Goal: Transaction & Acquisition: Purchase product/service

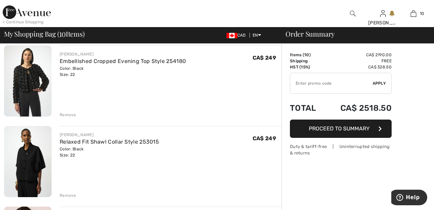
scroll to position [457, 0]
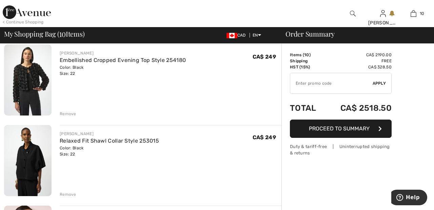
click at [72, 115] on div "Remove" at bounding box center [68, 114] width 17 height 6
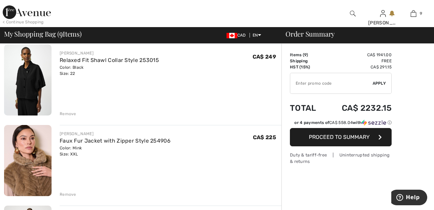
click at [69, 202] on div "JOSEPH RIBKOFF Soft Faux Fur Scarf Style 253974 Color: Almond Size: One Size Fi…" at bounding box center [142, 138] width 277 height 993
click at [70, 196] on div "Remove" at bounding box center [68, 194] width 17 height 6
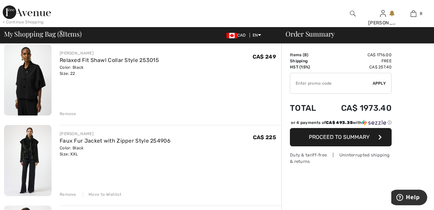
click at [70, 195] on div "Remove" at bounding box center [68, 194] width 17 height 6
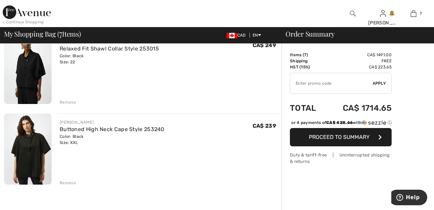
scroll to position [470, 0]
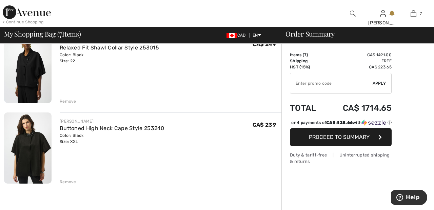
click at [74, 185] on div "JOSEPH RIBKOFF Soft Faux Fur Scarf Style 253974 Color: Almond Size: One Size Fi…" at bounding box center [142, 45] width 277 height 832
click at [68, 181] on div "Remove" at bounding box center [68, 182] width 17 height 6
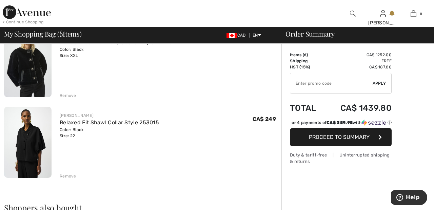
scroll to position [401, 0]
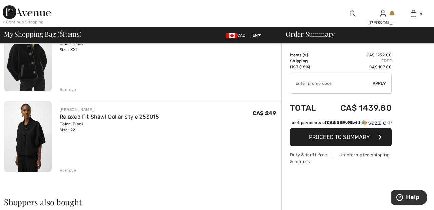
click at [73, 177] on div "JOSEPH RIBKOFF Soft Faux Fur Scarf Style 253974 Color: Almond Size: One Size Fi…" at bounding box center [142, 73] width 277 height 751
click at [64, 173] on div "Remove" at bounding box center [68, 170] width 17 height 6
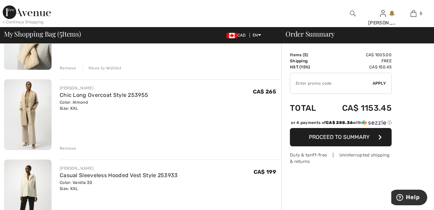
scroll to position [100, 0]
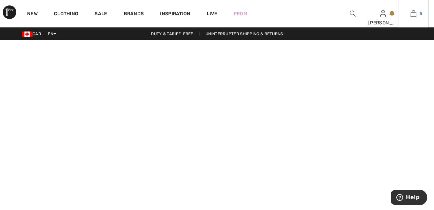
click at [417, 16] on link "5" at bounding box center [413, 13] width 30 height 8
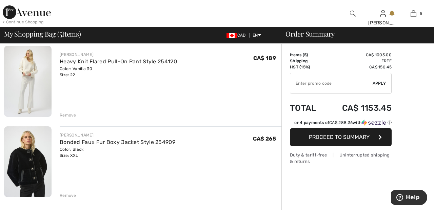
scroll to position [303, 0]
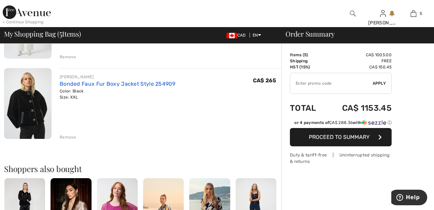
click at [154, 86] on link "Bonded Faux Fur Boxy Jacket Style 254909" at bounding box center [118, 84] width 116 height 6
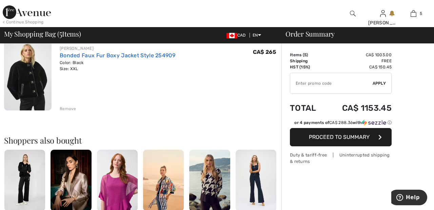
scroll to position [386, 0]
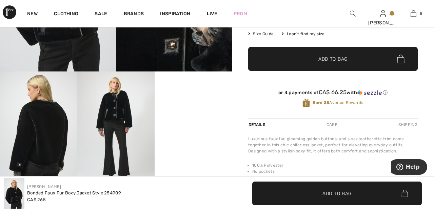
scroll to position [144, 0]
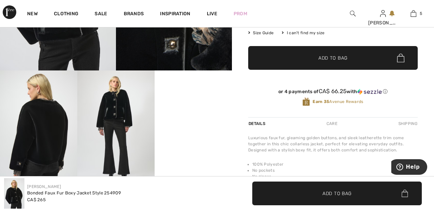
click at [197, 109] on video "Your browser does not support the video tag." at bounding box center [193, 89] width 77 height 39
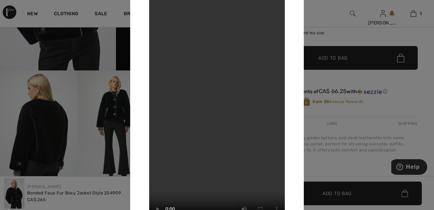
click at [320, 20] on div at bounding box center [217, 105] width 434 height 210
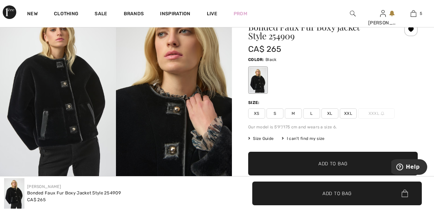
scroll to position [0, 0]
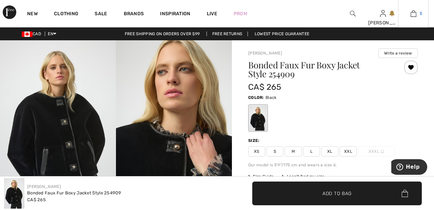
click at [416, 15] on link "5" at bounding box center [413, 13] width 30 height 8
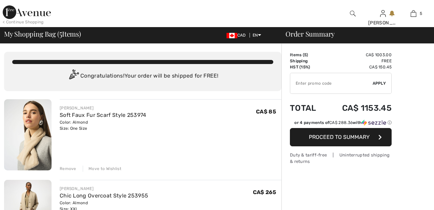
checkbox input "true"
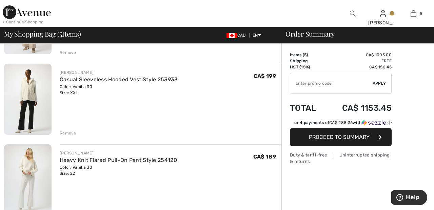
scroll to position [200, 0]
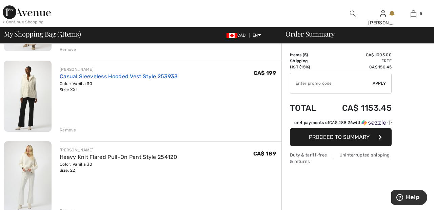
click at [144, 76] on link "Casual Sleeveless Hooded Vest Style 253933" at bounding box center [119, 76] width 118 height 6
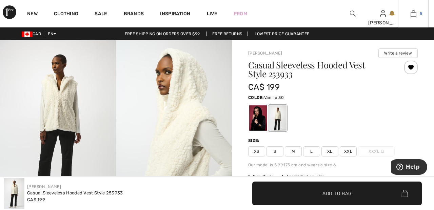
click at [417, 15] on link "5" at bounding box center [413, 13] width 30 height 8
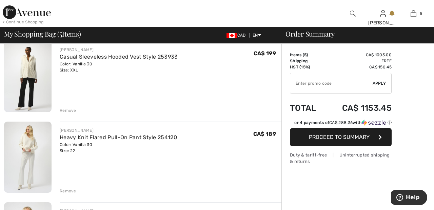
scroll to position [224, 0]
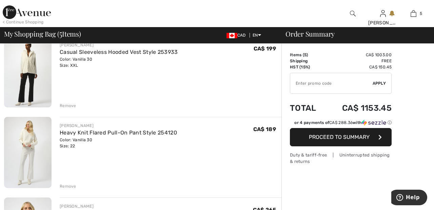
click at [65, 107] on div "Remove" at bounding box center [68, 106] width 17 height 6
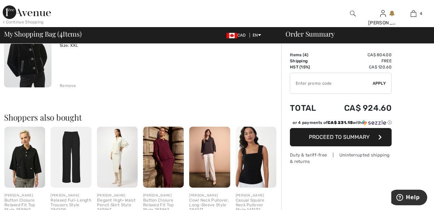
scroll to position [325, 0]
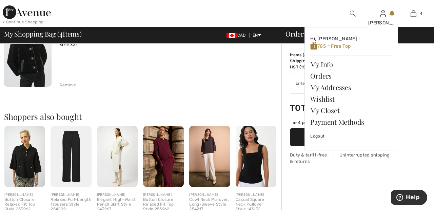
click at [384, 17] on img at bounding box center [383, 13] width 6 height 8
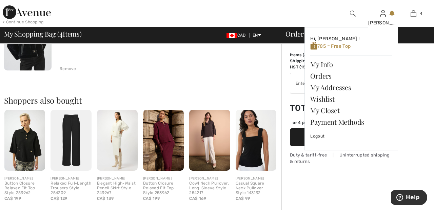
scroll to position [358, 0]
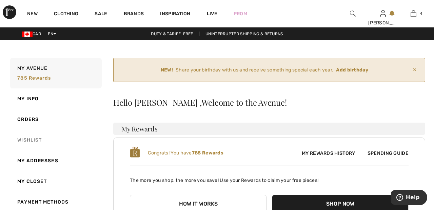
click at [38, 138] on link "Wishlist" at bounding box center [55, 140] width 93 height 21
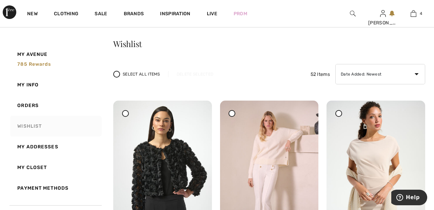
scroll to position [63, 0]
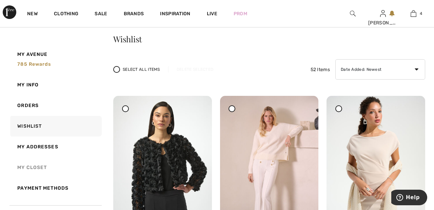
click at [39, 166] on link "My Closet" at bounding box center [55, 167] width 93 height 21
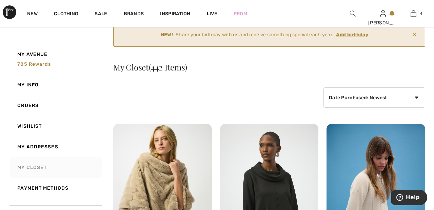
scroll to position [36, 0]
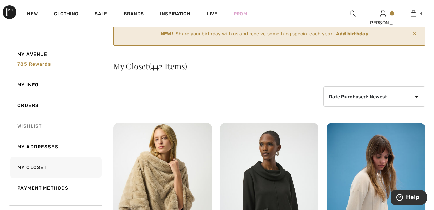
click at [41, 125] on link "Wishlist" at bounding box center [55, 126] width 93 height 21
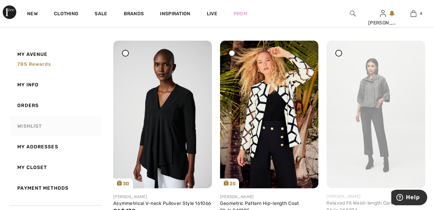
scroll to position [2236, 0]
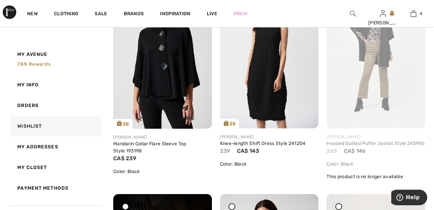
click at [173, 74] on img at bounding box center [162, 55] width 99 height 148
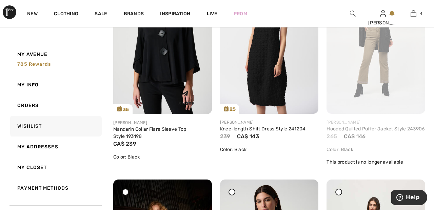
scroll to position [2547, 0]
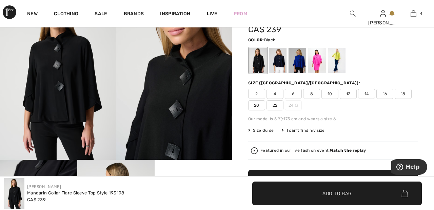
click at [258, 106] on span "20" at bounding box center [256, 105] width 17 height 10
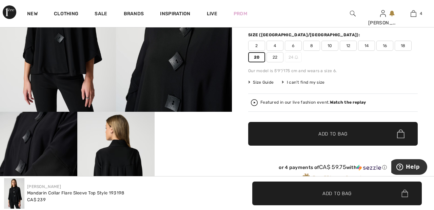
scroll to position [104, 0]
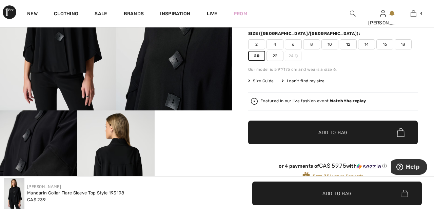
click at [349, 134] on span "✔ Added to Bag Add to Bag" at bounding box center [332, 133] width 169 height 24
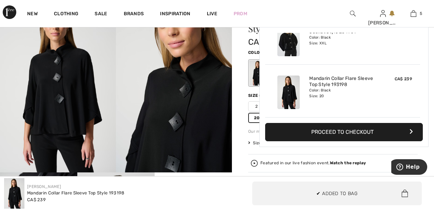
scroll to position [0, 0]
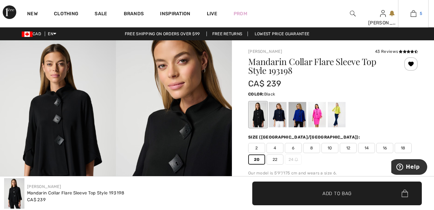
click at [413, 14] on img at bounding box center [413, 13] width 6 height 8
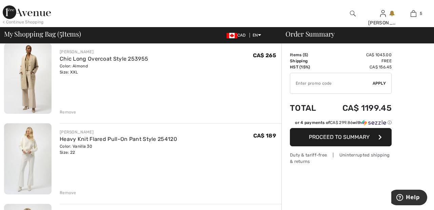
scroll to position [136, 0]
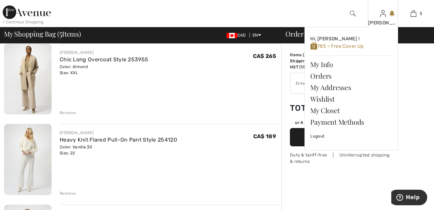
click at [384, 17] on img at bounding box center [383, 13] width 6 height 8
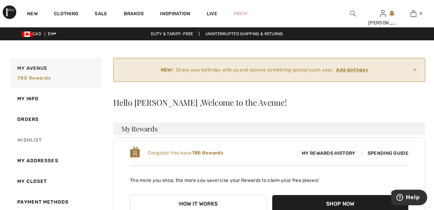
click at [35, 140] on link "Wishlist" at bounding box center [55, 140] width 93 height 21
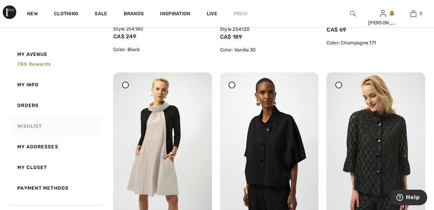
scroll to position [300, 0]
click at [344, 86] on img at bounding box center [375, 146] width 99 height 147
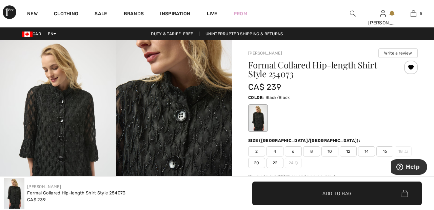
click at [412, 68] on div at bounding box center [411, 68] width 14 height 14
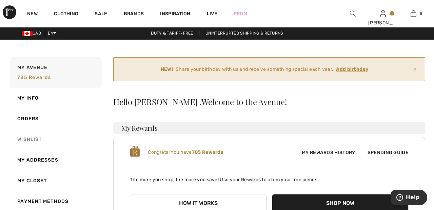
click at [37, 141] on link "Wishlist" at bounding box center [55, 139] width 93 height 21
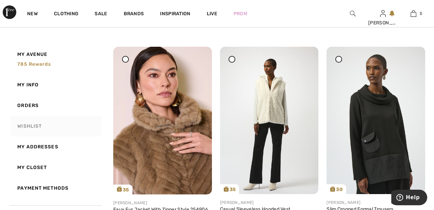
scroll to position [531, 0]
click at [124, 60] on icon at bounding box center [125, 59] width 3 height 3
click at [233, 60] on icon at bounding box center [231, 59] width 3 height 3
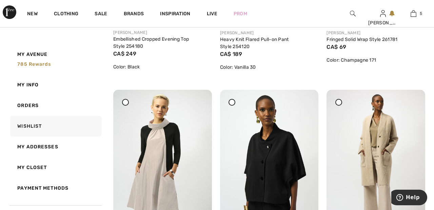
scroll to position [287, 0]
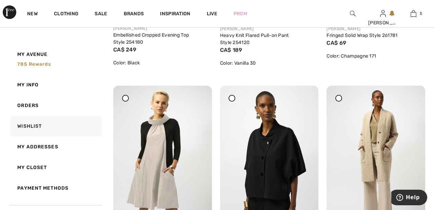
click at [233, 98] on icon at bounding box center [231, 98] width 3 height 3
click at [129, 101] on span at bounding box center [125, 98] width 8 height 8
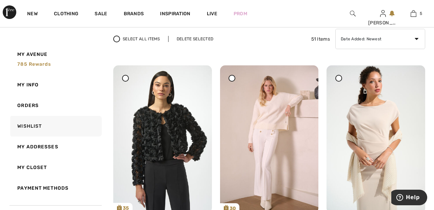
scroll to position [95, 0]
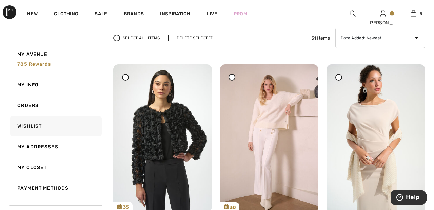
click at [199, 36] on div "Delete Selected" at bounding box center [195, 38] width 54 height 6
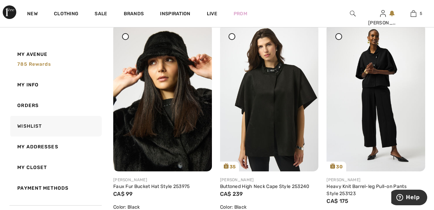
scroll to position [1193, 0]
click at [283, 111] on img at bounding box center [269, 97] width 99 height 147
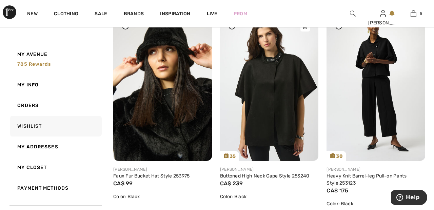
scroll to position [1226, 0]
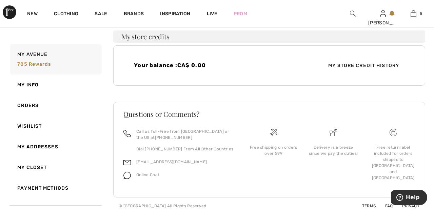
scroll to position [220, 0]
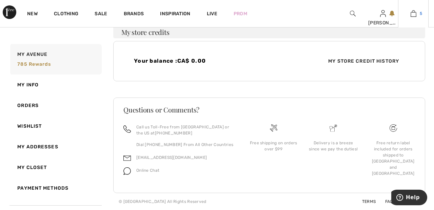
click at [414, 14] on img at bounding box center [413, 13] width 6 height 8
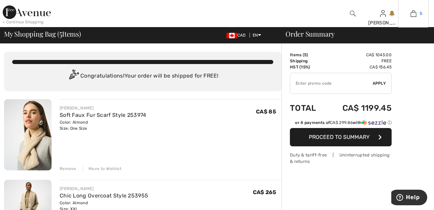
click at [416, 16] on img at bounding box center [413, 13] width 6 height 8
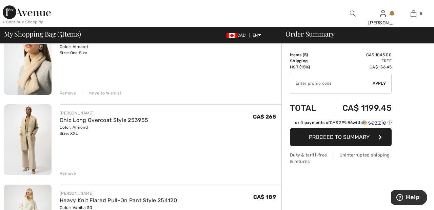
scroll to position [76, 0]
click at [66, 93] on div "Remove" at bounding box center [68, 93] width 17 height 6
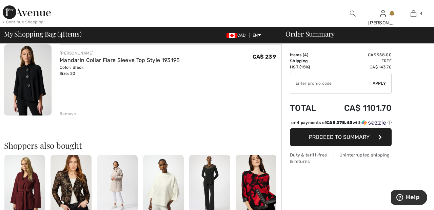
scroll to position [300, 0]
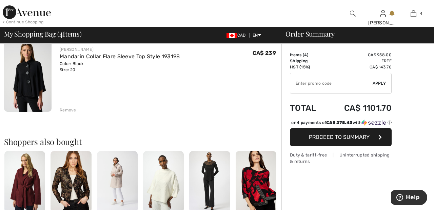
click at [70, 112] on div "Remove" at bounding box center [68, 110] width 17 height 6
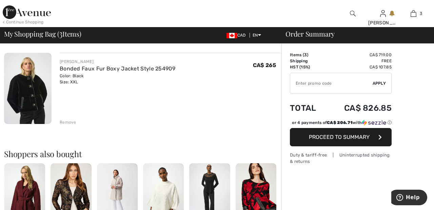
scroll to position [208, 0]
click at [71, 123] on div "Remove" at bounding box center [68, 122] width 17 height 6
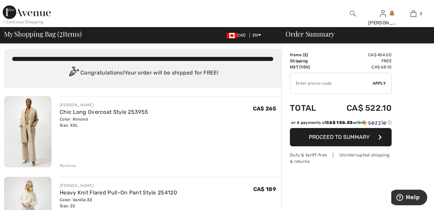
scroll to position [0, 0]
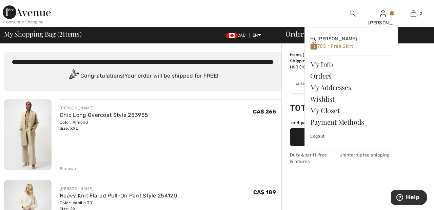
click at [383, 16] on img at bounding box center [383, 13] width 6 height 8
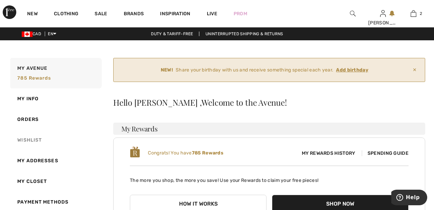
click at [42, 140] on link "Wishlist" at bounding box center [55, 140] width 93 height 21
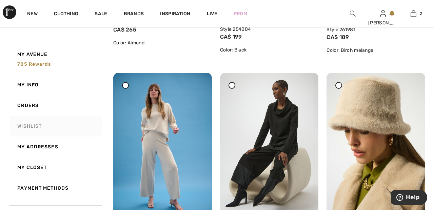
scroll to position [513, 0]
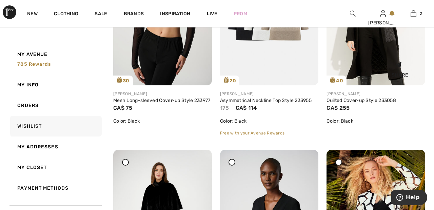
click at [330, 85] on div "Share" at bounding box center [375, 80] width 99 height 11
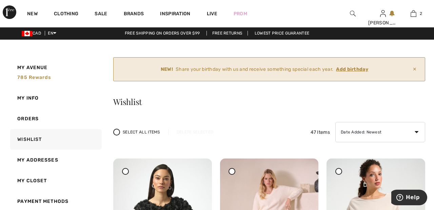
scroll to position [0, 0]
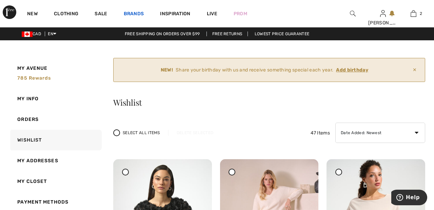
click at [138, 13] on link "Brands" at bounding box center [134, 14] width 20 height 7
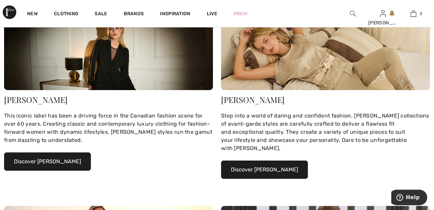
scroll to position [101, 0]
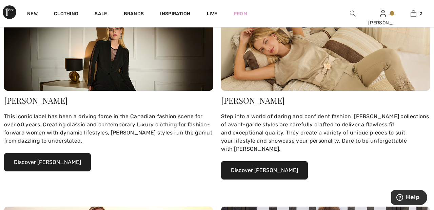
click at [60, 163] on button "Discover [PERSON_NAME]" at bounding box center [47, 162] width 87 height 18
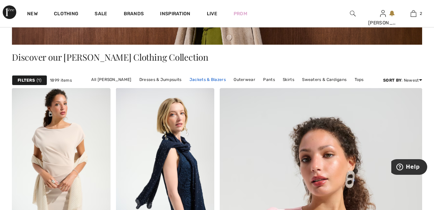
click at [208, 80] on link "Jackets & Blazers" at bounding box center [207, 79] width 43 height 9
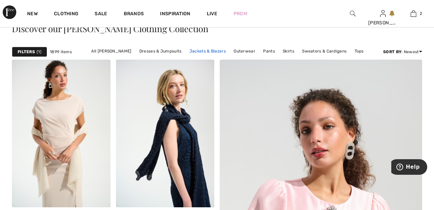
scroll to position [164, 0]
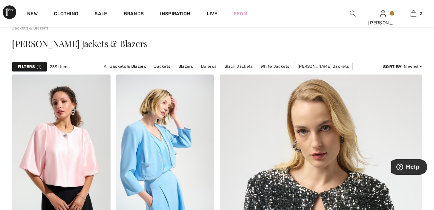
scroll to position [35, 0]
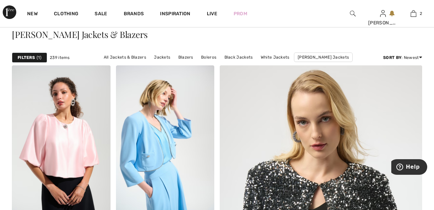
click at [37, 58] on span "1" at bounding box center [39, 58] width 5 height 6
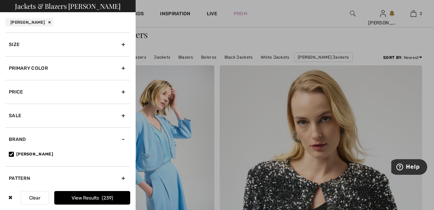
click at [128, 69] on div "Primary Color" at bounding box center [67, 68] width 125 height 24
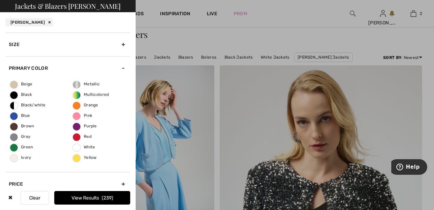
click at [19, 84] on span "Beige" at bounding box center [21, 84] width 22 height 5
click at [0, 0] on input "Beige" at bounding box center [0, 0] width 0 height 0
click at [19, 159] on span "Ivory" at bounding box center [20, 157] width 21 height 5
click at [0, 0] on input "Ivory" at bounding box center [0, 0] width 0 height 0
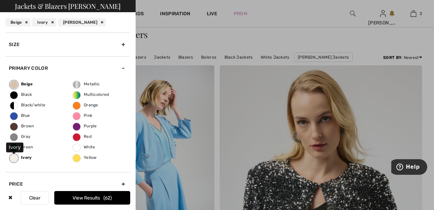
click at [21, 82] on span "Beige" at bounding box center [21, 84] width 23 height 5
click at [0, 0] on input "Beige" at bounding box center [0, 0] width 0 height 0
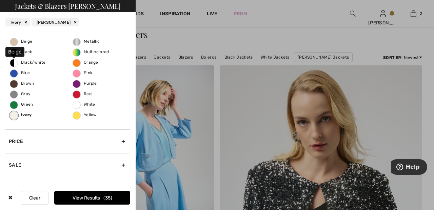
scroll to position [45, 0]
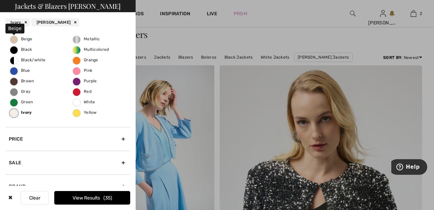
click at [107, 202] on button "View Results 35" at bounding box center [92, 198] width 76 height 14
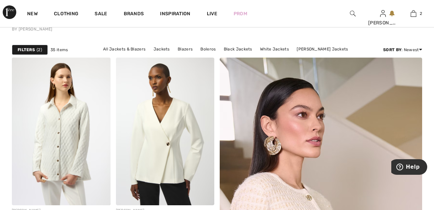
scroll to position [49, 0]
click at [181, 129] on img at bounding box center [165, 131] width 99 height 148
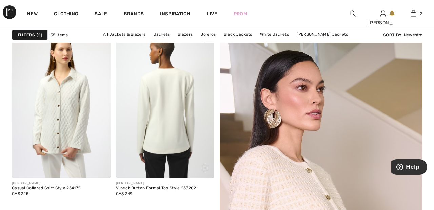
scroll to position [82, 0]
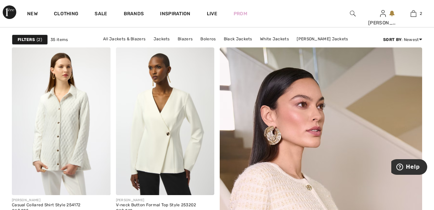
scroll to position [61, 0]
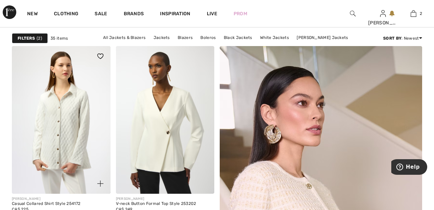
click at [73, 124] on img at bounding box center [61, 120] width 99 height 148
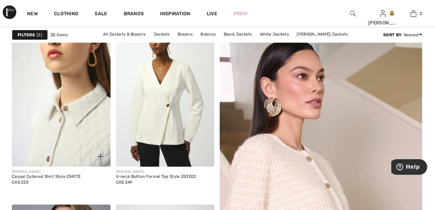
scroll to position [93, 0]
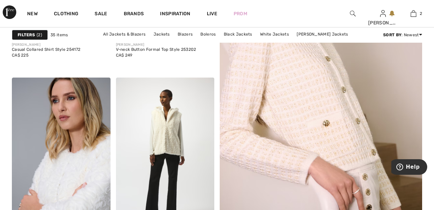
scroll to position [216, 0]
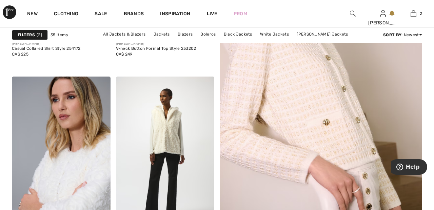
click at [313, 98] on img at bounding box center [320, 73] width 243 height 364
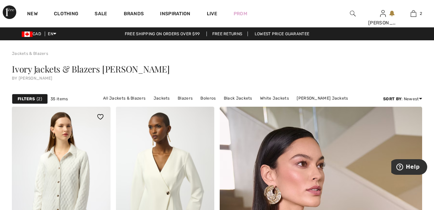
click at [35, 107] on img at bounding box center [61, 181] width 99 height 148
click at [32, 100] on strong "Filters" at bounding box center [26, 99] width 17 height 6
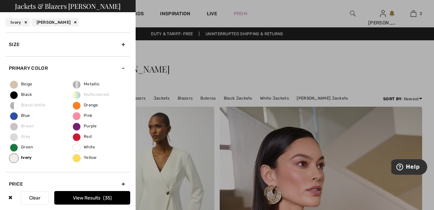
click at [16, 86] on span "Beige" at bounding box center [21, 84] width 22 height 5
click at [0, 0] on input "Beige" at bounding box center [0, 0] width 0 height 0
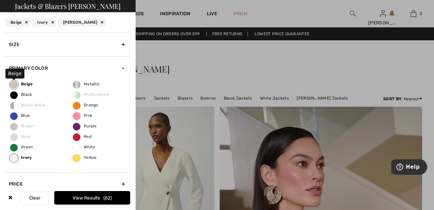
click at [108, 199] on span "62" at bounding box center [107, 198] width 8 height 6
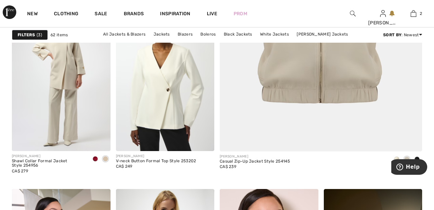
scroll to position [289, 0]
click at [94, 95] on img at bounding box center [61, 78] width 99 height 148
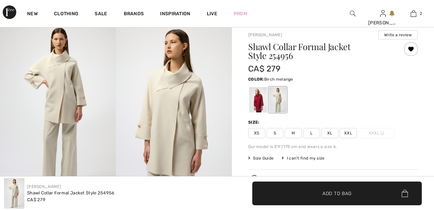
scroll to position [20, 0]
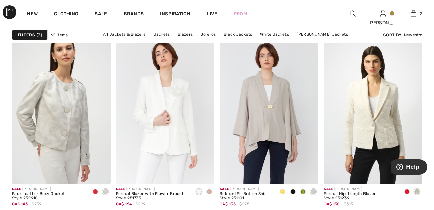
scroll to position [1258, 0]
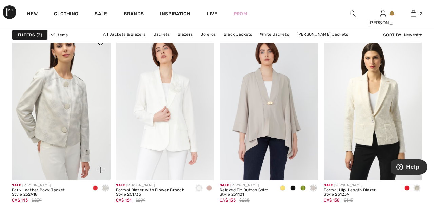
click at [72, 111] on img at bounding box center [61, 107] width 99 height 148
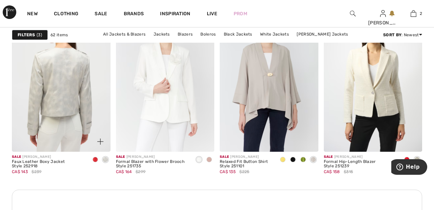
scroll to position [1291, 0]
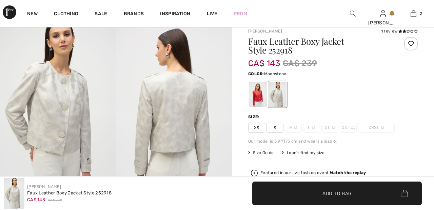
scroll to position [26, 0]
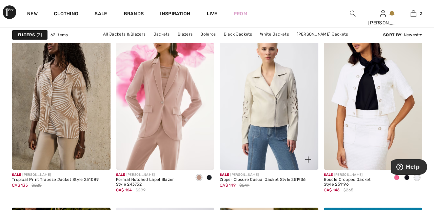
click at [288, 99] on img at bounding box center [269, 96] width 99 height 148
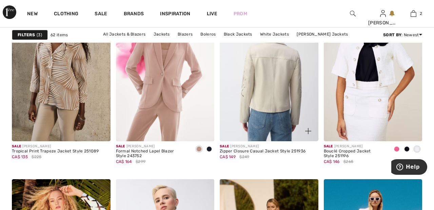
scroll to position [1928, 0]
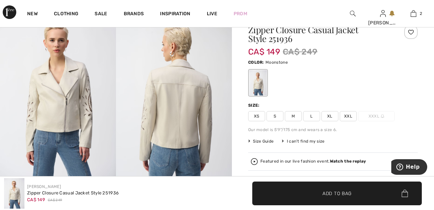
scroll to position [28, 0]
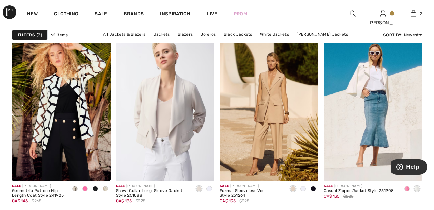
scroll to position [2071, 0]
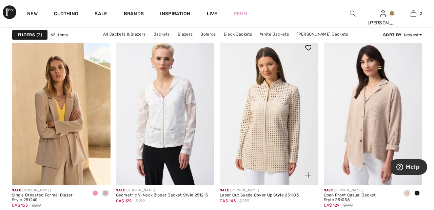
click at [280, 110] on img at bounding box center [269, 112] width 99 height 148
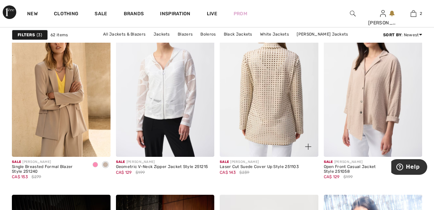
scroll to position [2354, 0]
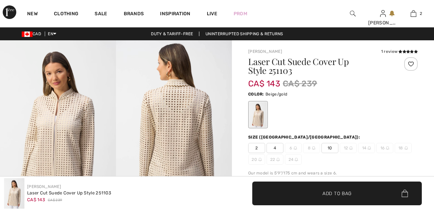
scroll to position [33, 0]
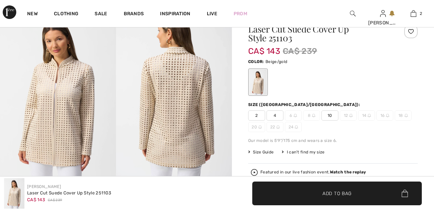
checkbox input "true"
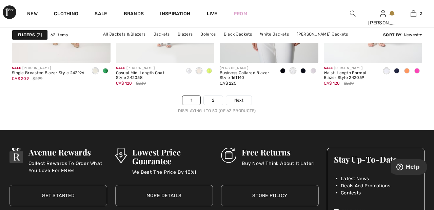
scroll to position [2814, 0]
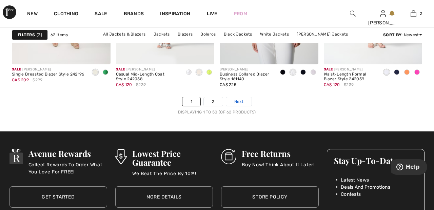
click at [246, 99] on link "Next" at bounding box center [238, 101] width 25 height 9
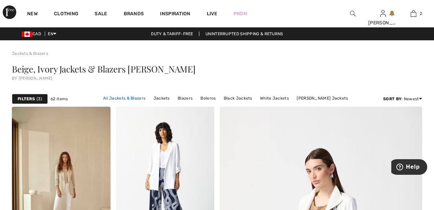
click at [132, 99] on link "All Jackets & Blazers" at bounding box center [124, 98] width 49 height 9
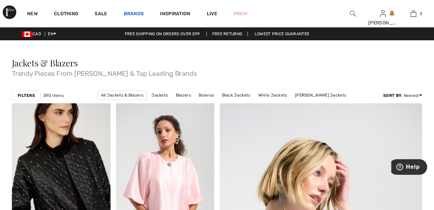
click at [136, 13] on link "Brands" at bounding box center [134, 14] width 20 height 7
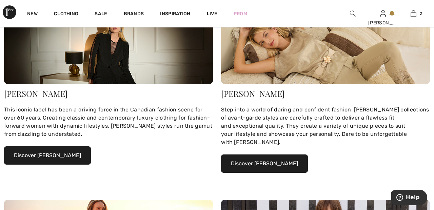
scroll to position [109, 0]
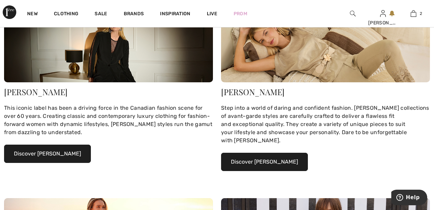
click at [60, 154] on button "Discover Joseph Ribkoff" at bounding box center [47, 154] width 87 height 18
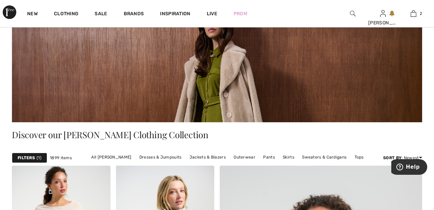
scroll to position [55, 0]
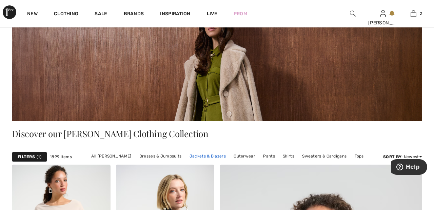
click at [214, 157] on link "Jackets & Blazers" at bounding box center [207, 156] width 43 height 9
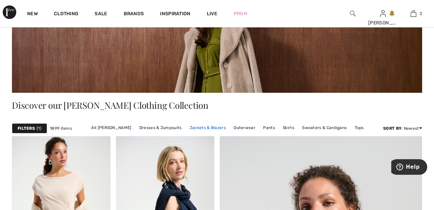
scroll to position [88, 0]
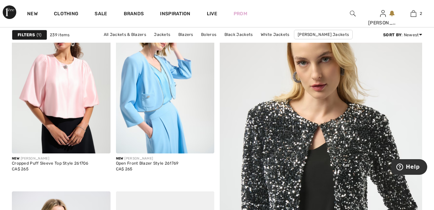
scroll to position [94, 0]
click at [71, 91] on img at bounding box center [61, 80] width 99 height 148
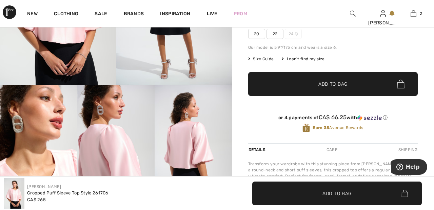
scroll to position [127, 0]
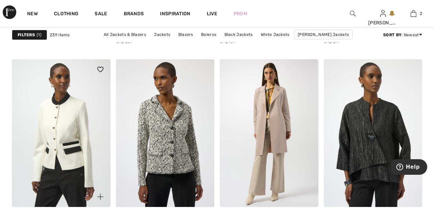
click at [71, 130] on img at bounding box center [61, 133] width 99 height 148
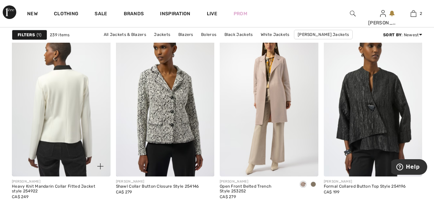
scroll to position [630, 0]
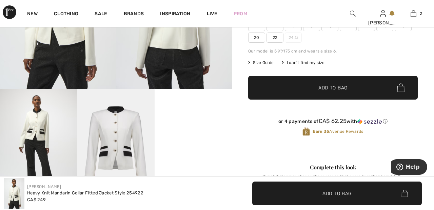
scroll to position [123, 0]
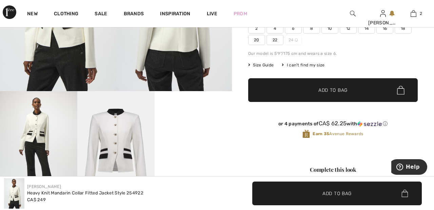
click at [198, 130] on video "Your browser does not support the video tag." at bounding box center [193, 110] width 77 height 39
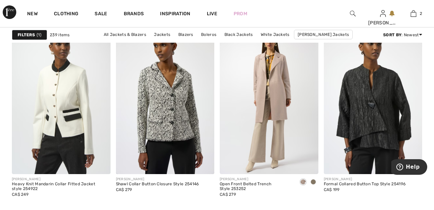
click at [375, 113] on img at bounding box center [373, 100] width 99 height 148
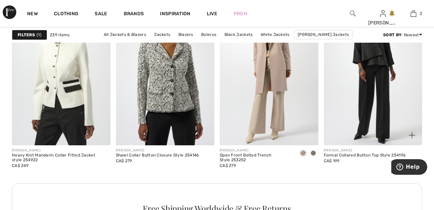
scroll to position [663, 0]
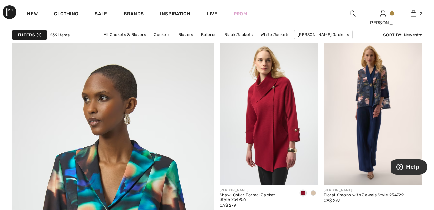
scroll to position [1504, 0]
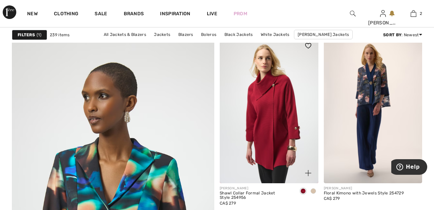
click at [274, 105] on img at bounding box center [269, 110] width 99 height 148
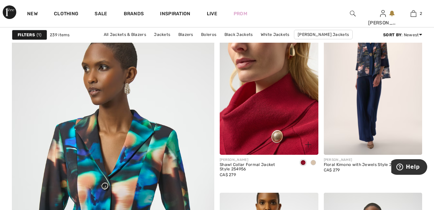
scroll to position [1537, 0]
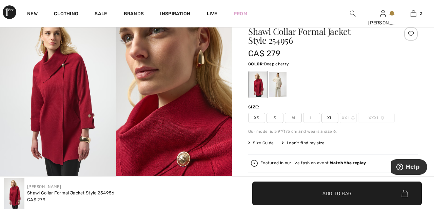
scroll to position [36, 0]
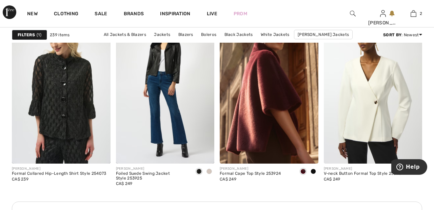
scroll to position [2081, 0]
click at [277, 92] on img at bounding box center [269, 90] width 99 height 148
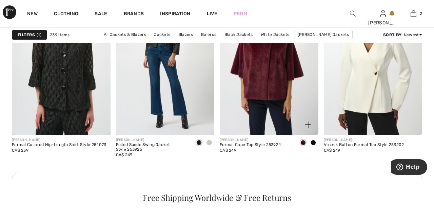
scroll to position [2113, 0]
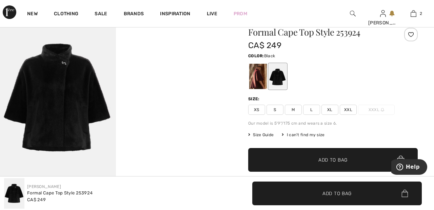
scroll to position [32, 0]
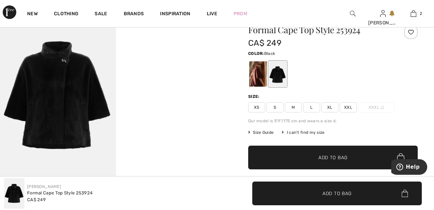
click at [261, 73] on div at bounding box center [258, 73] width 18 height 25
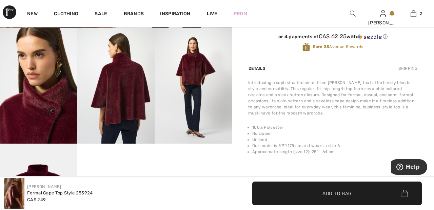
scroll to position [186, 0]
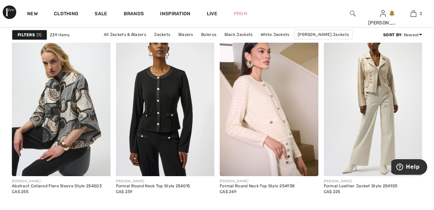
scroll to position [2325, 0]
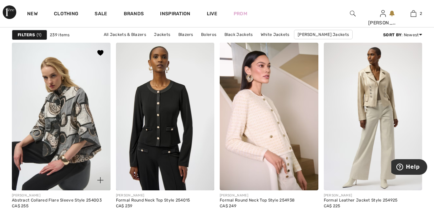
click at [80, 125] on img at bounding box center [61, 117] width 99 height 148
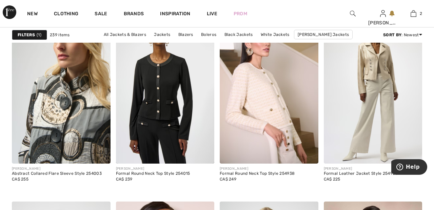
scroll to position [2342, 0]
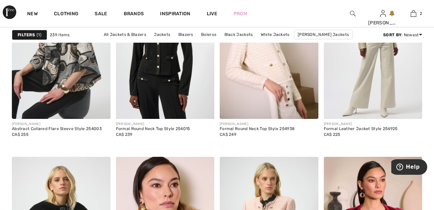
scroll to position [2380, 0]
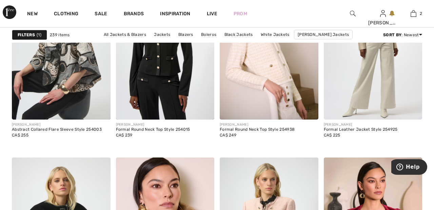
click at [274, 55] on img at bounding box center [269, 46] width 99 height 148
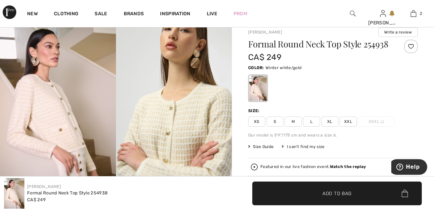
scroll to position [22, 0]
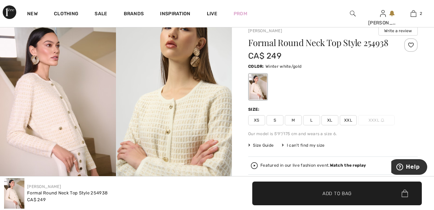
click at [413, 47] on div at bounding box center [411, 45] width 14 height 14
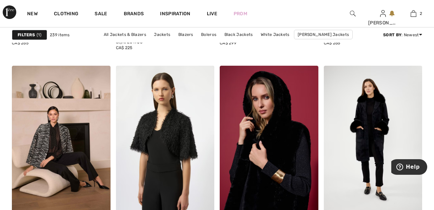
scroll to position [2659, 0]
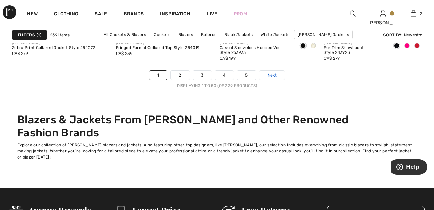
click at [279, 77] on link "Next" at bounding box center [271, 75] width 25 height 9
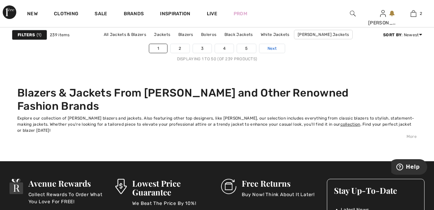
scroll to position [2866, 0]
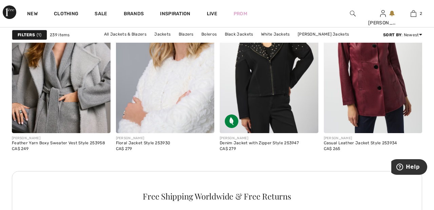
scroll to position [668, 0]
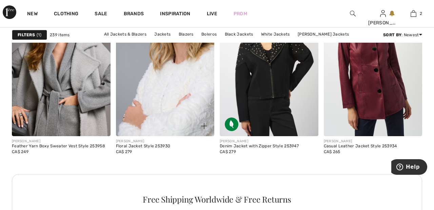
click at [201, 95] on img at bounding box center [165, 62] width 99 height 148
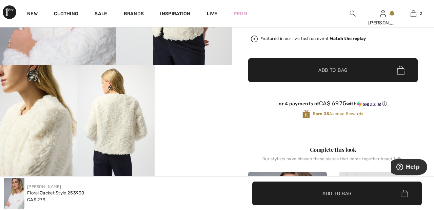
scroll to position [154, 0]
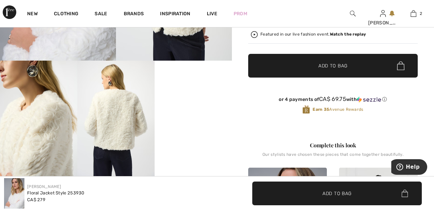
click at [201, 99] on video "Your browser does not support the video tag." at bounding box center [193, 80] width 77 height 39
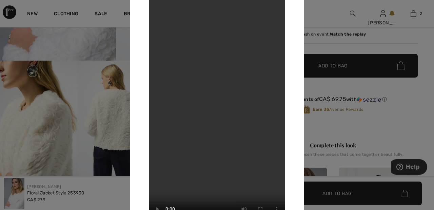
click at [328, 17] on div at bounding box center [217, 105] width 434 height 210
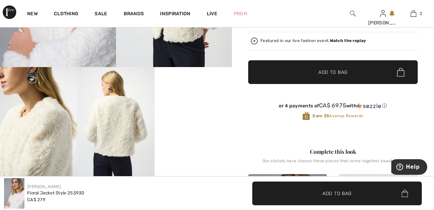
scroll to position [146, 0]
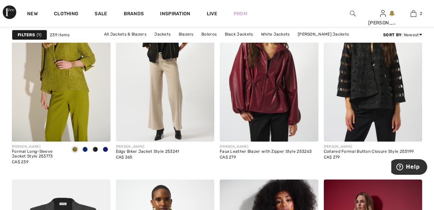
scroll to position [920, 0]
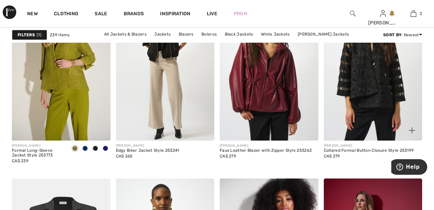
click at [376, 62] on img at bounding box center [373, 67] width 99 height 148
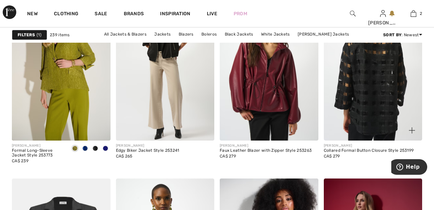
click at [375, 63] on img at bounding box center [373, 67] width 99 height 148
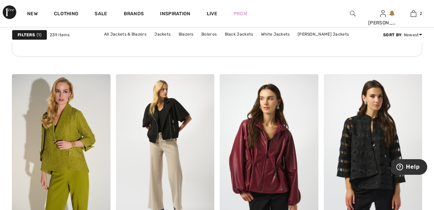
scroll to position [838, 0]
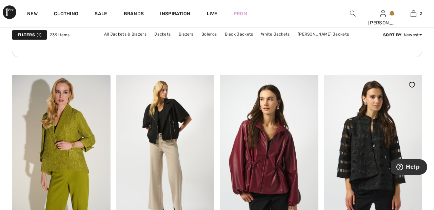
click at [384, 122] on img at bounding box center [373, 149] width 99 height 148
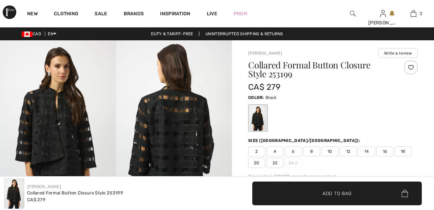
click at [413, 69] on div at bounding box center [411, 68] width 14 height 14
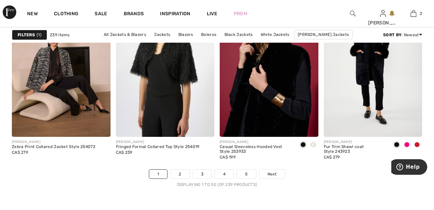
scroll to position [2717, 0]
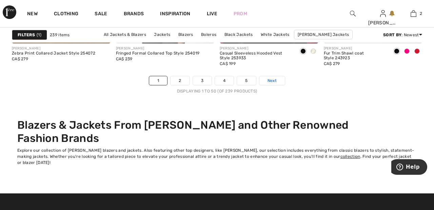
click at [280, 83] on link "Next" at bounding box center [271, 80] width 25 height 9
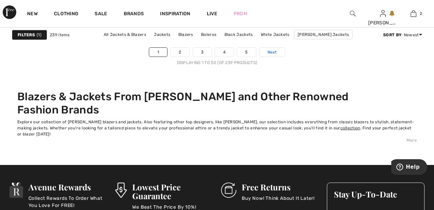
scroll to position [2860, 0]
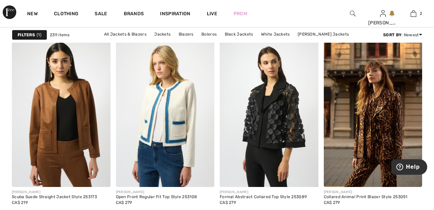
scroll to position [2318, 0]
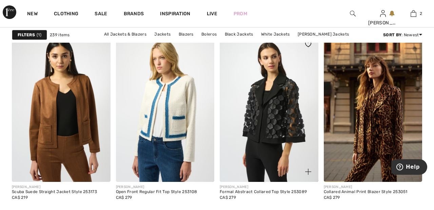
click at [283, 119] on img at bounding box center [269, 108] width 99 height 148
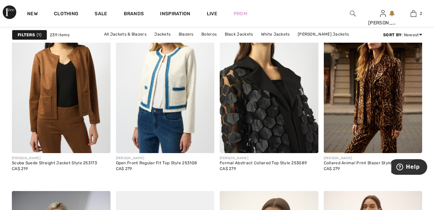
scroll to position [2351, 0]
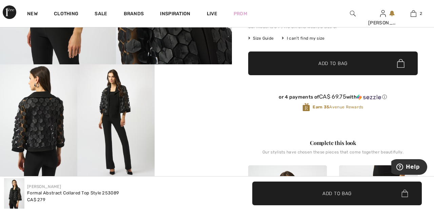
scroll to position [150, 0]
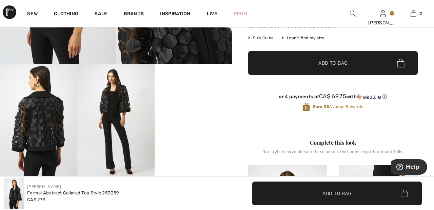
click at [199, 103] on video "Your browser does not support the video tag." at bounding box center [193, 83] width 77 height 39
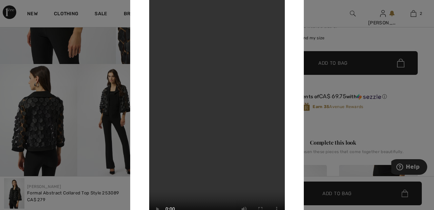
click at [330, 15] on div at bounding box center [217, 105] width 434 height 210
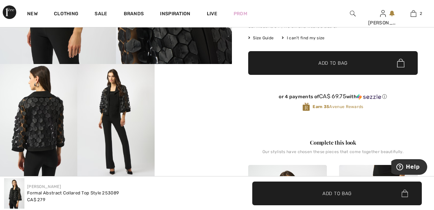
scroll to position [144, 0]
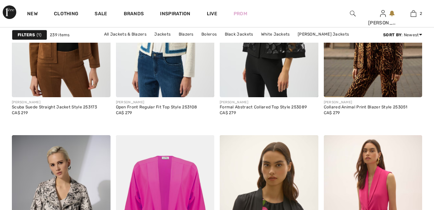
scroll to position [2417, 0]
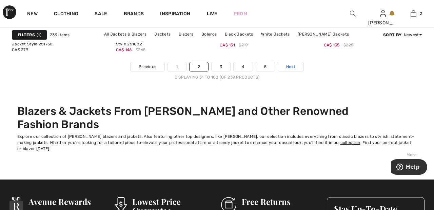
click at [300, 65] on link "Next" at bounding box center [290, 66] width 25 height 9
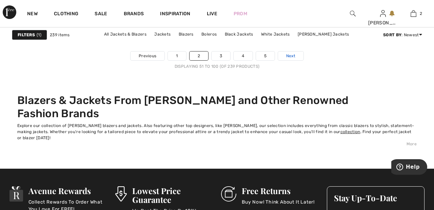
scroll to position [2874, 0]
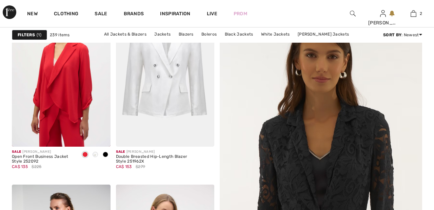
scroll to position [102, 0]
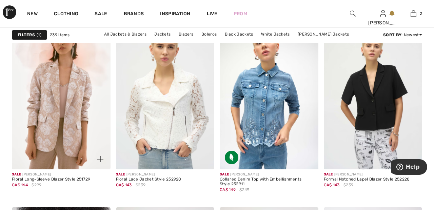
click at [75, 112] on img at bounding box center [61, 96] width 99 height 148
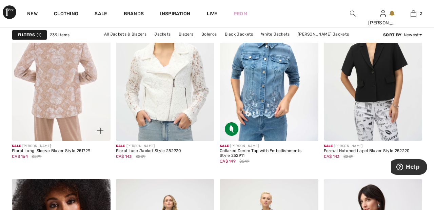
scroll to position [923, 0]
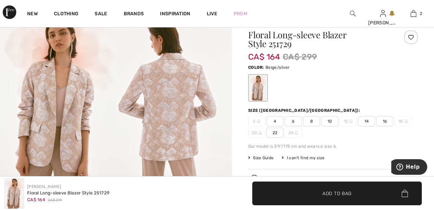
scroll to position [27, 0]
click at [414, 35] on div at bounding box center [411, 37] width 14 height 14
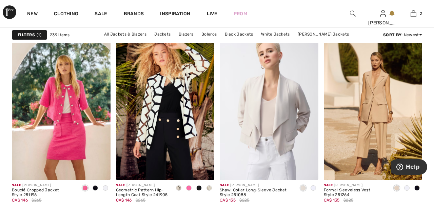
scroll to position [2066, 0]
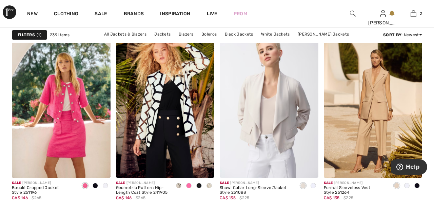
click at [186, 103] on img at bounding box center [165, 104] width 99 height 148
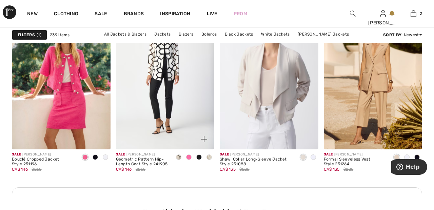
scroll to position [2099, 0]
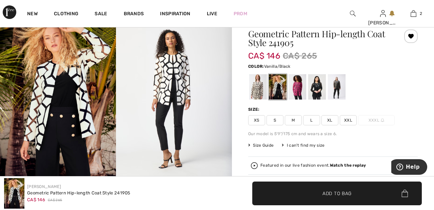
scroll to position [29, 0]
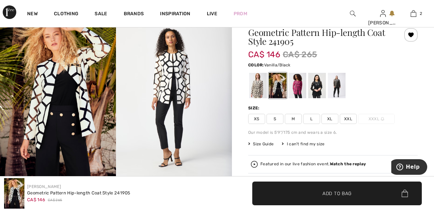
click at [255, 84] on div at bounding box center [258, 85] width 18 height 25
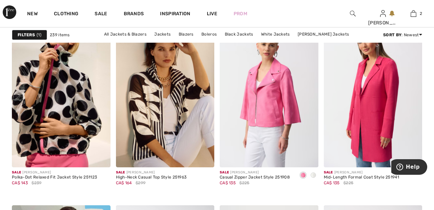
scroll to position [2334, 0]
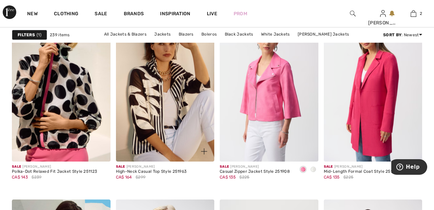
click at [164, 108] on img at bounding box center [165, 88] width 99 height 148
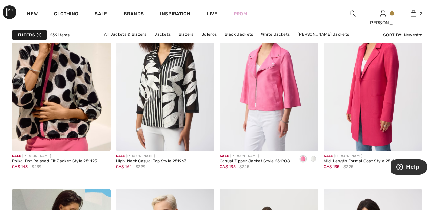
scroll to position [2371, 0]
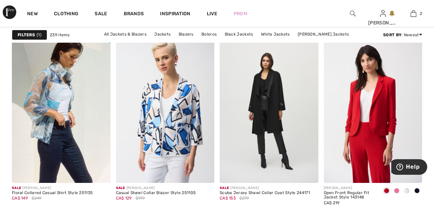
scroll to position [2503, 0]
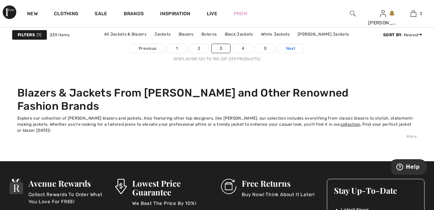
click at [299, 49] on link "Next" at bounding box center [290, 48] width 25 height 9
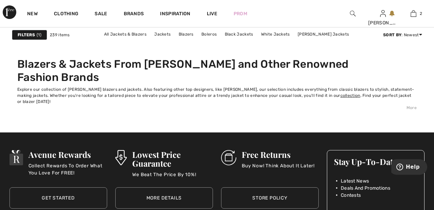
scroll to position [2892, 0]
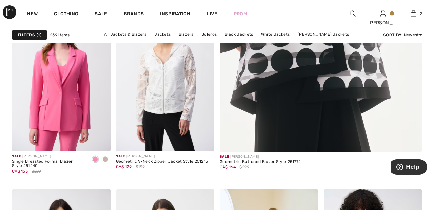
scroll to position [286, 0]
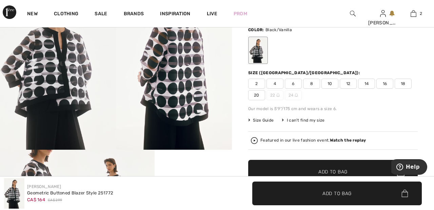
scroll to position [63, 0]
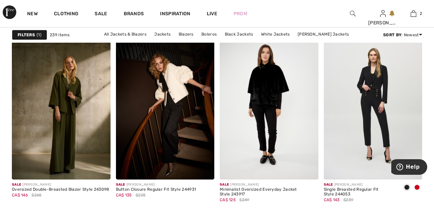
scroll to position [882, 0]
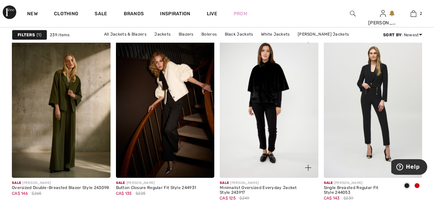
click at [273, 84] on img at bounding box center [269, 104] width 99 height 148
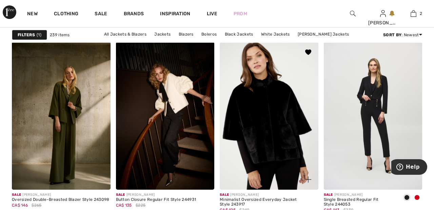
scroll to position [866, 0]
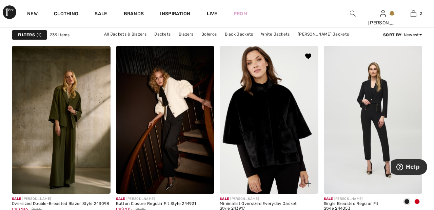
click at [272, 115] on img at bounding box center [269, 120] width 99 height 148
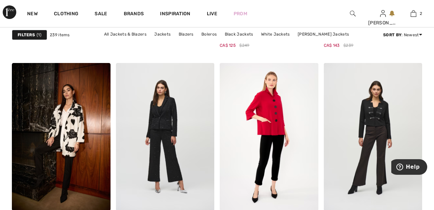
scroll to position [1036, 0]
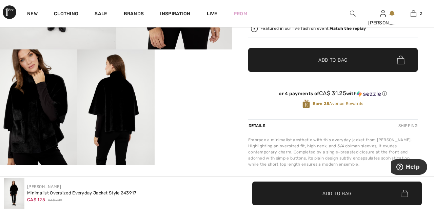
scroll to position [166, 0]
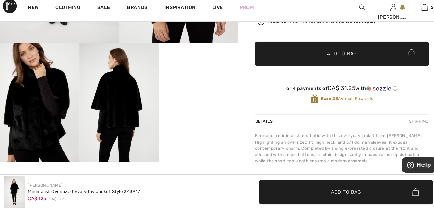
click at [197, 87] on video "Your browser does not support the video tag." at bounding box center [193, 67] width 77 height 39
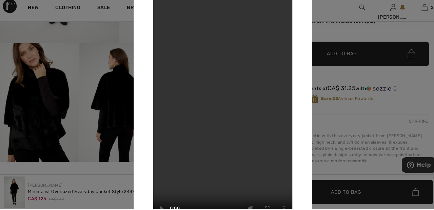
click at [321, 19] on div at bounding box center [217, 105] width 434 height 210
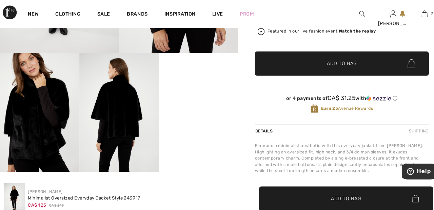
scroll to position [162, 0]
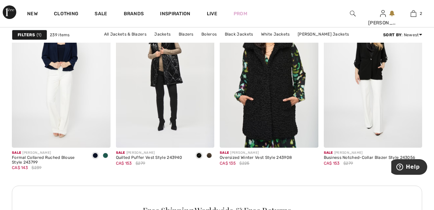
scroll to position [2096, 0]
click at [279, 87] on img at bounding box center [269, 74] width 99 height 148
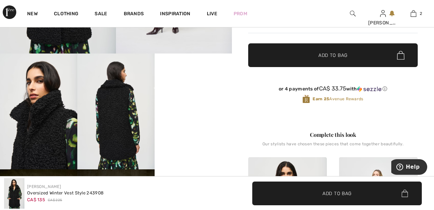
scroll to position [163, 0]
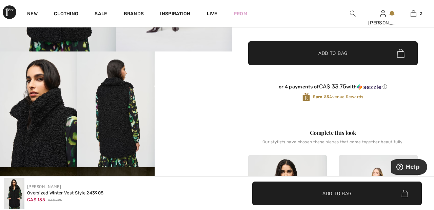
click at [195, 90] on video "Your browser does not support the video tag." at bounding box center [193, 71] width 77 height 39
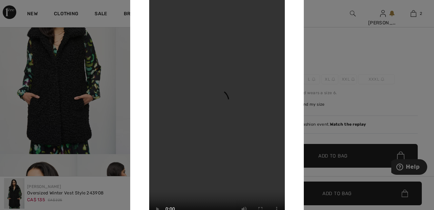
scroll to position [0, 0]
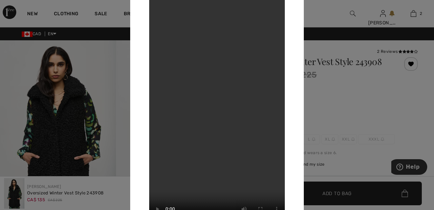
click at [331, 13] on div at bounding box center [217, 105] width 434 height 210
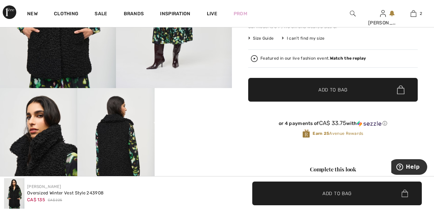
scroll to position [132, 0]
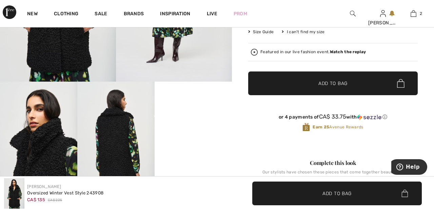
click at [352, 52] on strong "Watch the replay" at bounding box center [348, 51] width 36 height 5
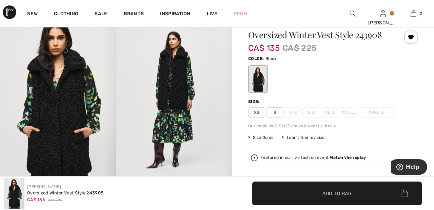
scroll to position [26, 0]
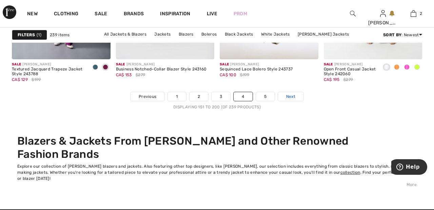
click at [298, 98] on link "Next" at bounding box center [290, 96] width 25 height 9
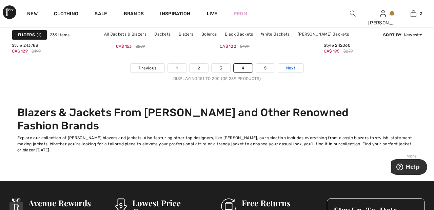
scroll to position [2844, 0]
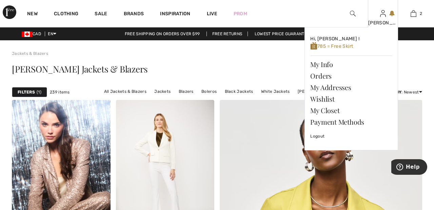
click at [384, 16] on img at bounding box center [383, 13] width 6 height 8
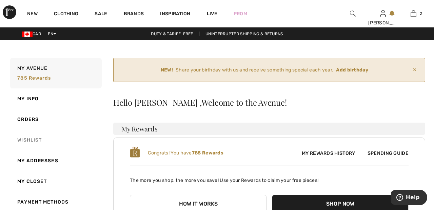
click at [37, 140] on link "Wishlist" at bounding box center [55, 140] width 93 height 21
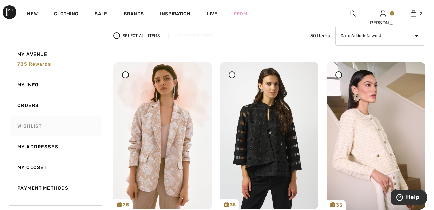
scroll to position [95, 0]
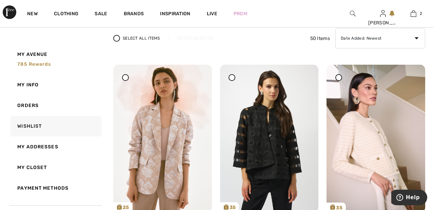
click at [128, 79] on span at bounding box center [125, 77] width 8 height 8
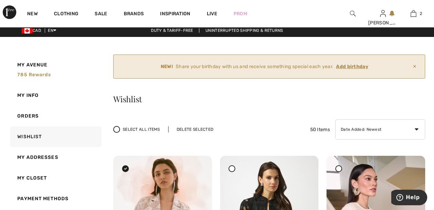
scroll to position [0, 0]
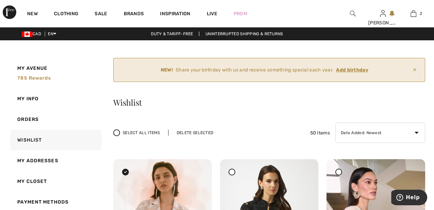
click at [201, 133] on div "Delete Selected" at bounding box center [195, 133] width 54 height 6
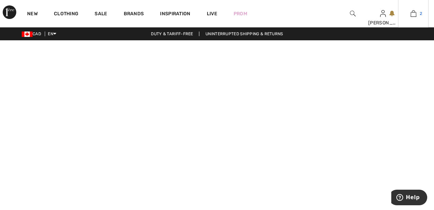
click at [415, 17] on img at bounding box center [413, 13] width 6 height 8
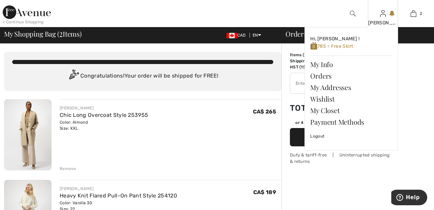
click at [384, 16] on img at bounding box center [383, 13] width 6 height 8
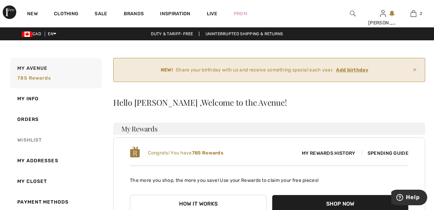
click at [32, 141] on link "Wishlist" at bounding box center [55, 140] width 93 height 21
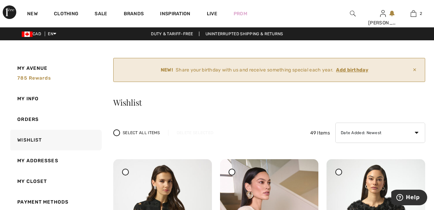
click at [350, 15] on img at bounding box center [353, 13] width 6 height 8
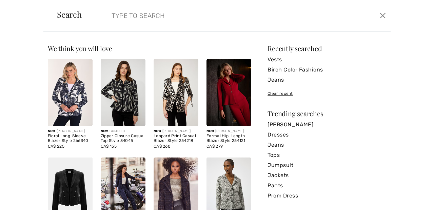
click at [189, 18] on input "search" at bounding box center [208, 15] width 204 height 20
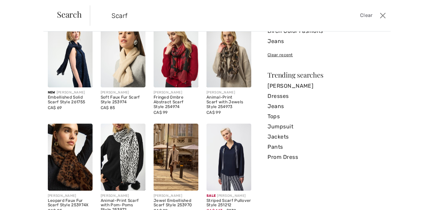
scroll to position [42, 0]
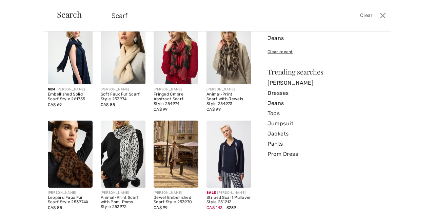
type input "Scarf"
click at [125, 57] on img at bounding box center [123, 50] width 45 height 67
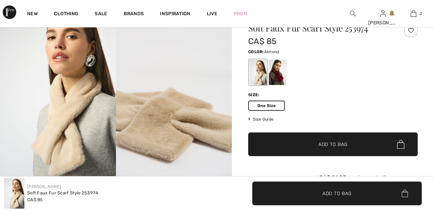
scroll to position [38, 0]
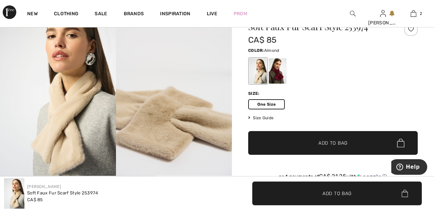
click at [345, 146] on span "Add to Bag" at bounding box center [332, 143] width 29 height 7
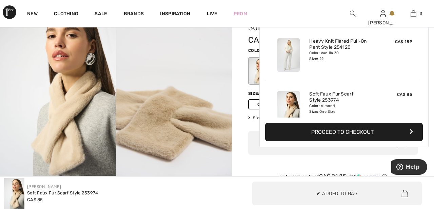
scroll to position [74, 0]
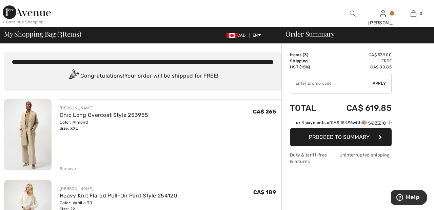
click at [356, 11] on div at bounding box center [352, 13] width 30 height 27
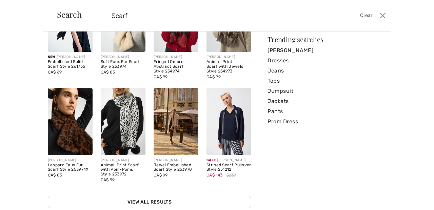
scroll to position [86, 0]
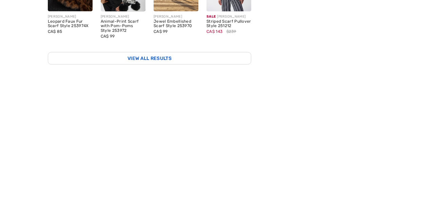
type input "Scarf"
click at [244, 187] on link "View All Results" at bounding box center [149, 190] width 203 height 13
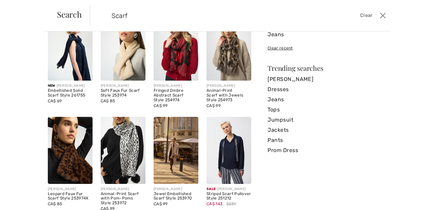
scroll to position [49, 0]
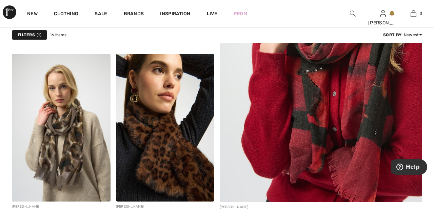
scroll to position [221, 0]
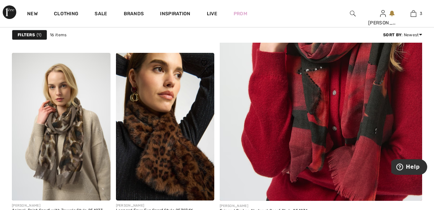
click at [170, 162] on img at bounding box center [165, 127] width 99 height 148
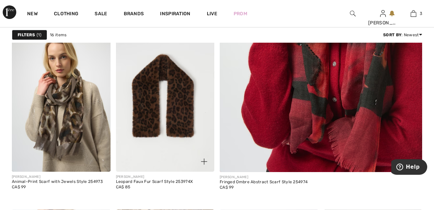
scroll to position [254, 0]
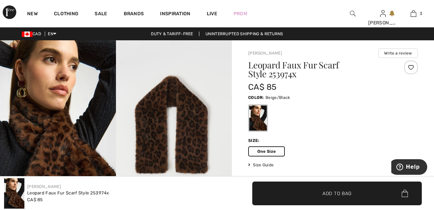
click at [416, 66] on div at bounding box center [411, 68] width 14 height 14
click at [417, 13] on link "3" at bounding box center [413, 13] width 30 height 8
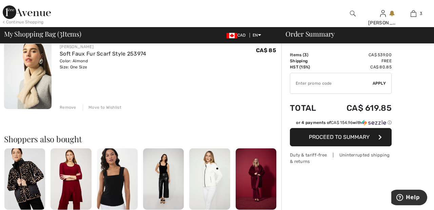
scroll to position [223, 0]
click at [109, 106] on div "Move to Wishlist" at bounding box center [102, 107] width 39 height 6
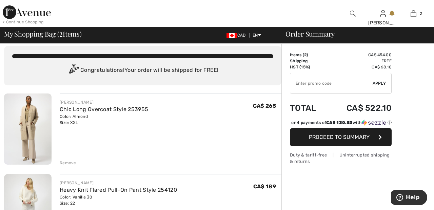
scroll to position [0, 0]
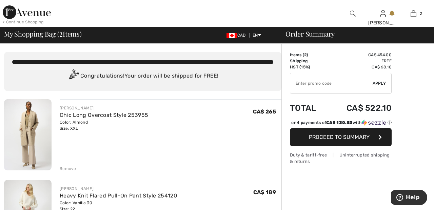
click at [48, 15] on img at bounding box center [27, 12] width 48 height 14
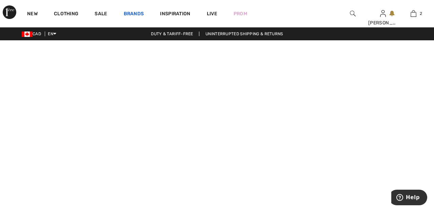
click at [137, 14] on link "Brands" at bounding box center [134, 14] width 20 height 7
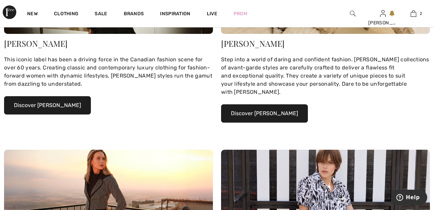
scroll to position [158, 0]
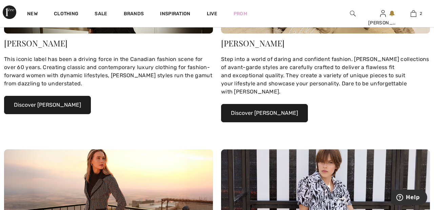
click at [67, 106] on button "Discover Joseph Ribkoff" at bounding box center [47, 105] width 87 height 18
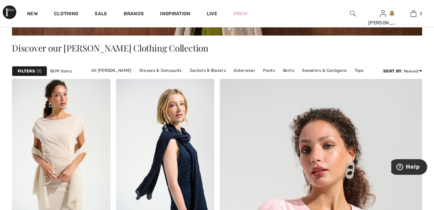
scroll to position [138, 0]
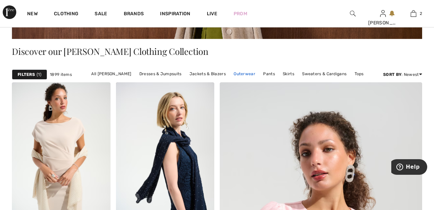
click at [244, 73] on link "Outerwear" at bounding box center [244, 73] width 28 height 9
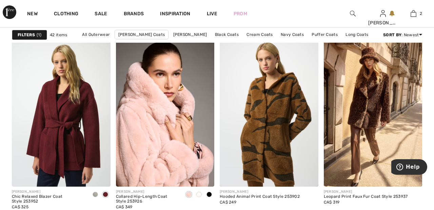
scroll to position [621, 0]
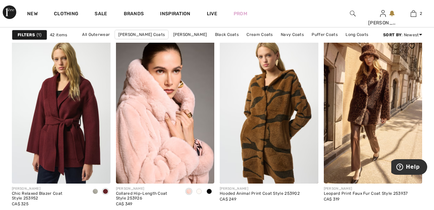
click at [374, 102] on img at bounding box center [373, 110] width 99 height 148
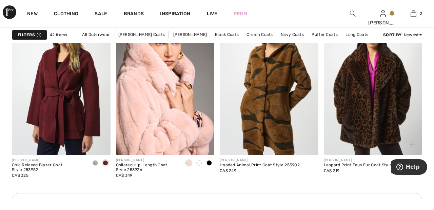
scroll to position [653, 0]
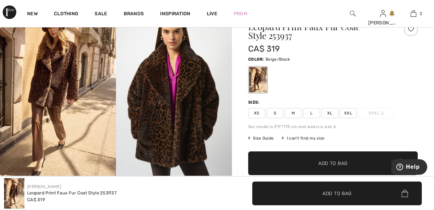
click at [354, 113] on span "XXL" at bounding box center [348, 113] width 17 height 10
click at [374, 167] on span "✔ Added to Bag Add to Bag" at bounding box center [332, 163] width 169 height 24
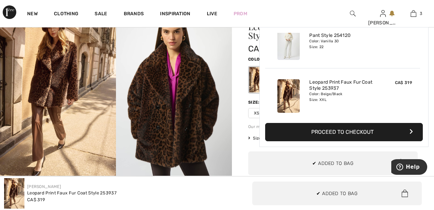
scroll to position [74, 0]
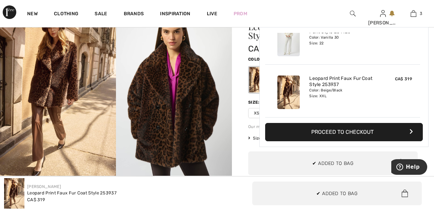
click at [275, 8] on div "New Clothing Sale Brands Inspiration Live Prom Sandra Hi, Sandra ! 785 = Free C…" at bounding box center [217, 13] width 434 height 27
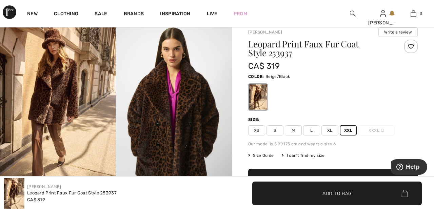
scroll to position [20, 0]
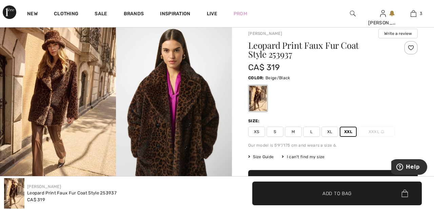
click at [414, 50] on div at bounding box center [411, 48] width 14 height 14
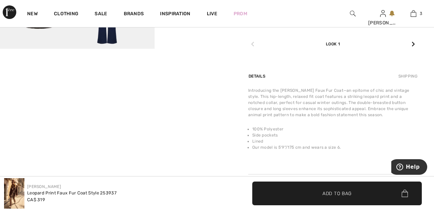
scroll to position [398, 0]
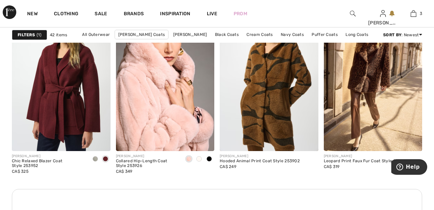
click at [354, 10] on img at bounding box center [353, 13] width 6 height 8
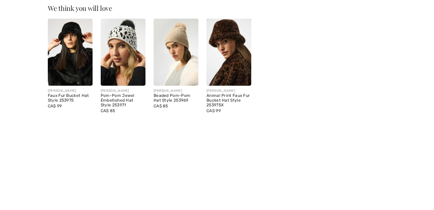
type input "Hat"
click at [233, 77] on img at bounding box center [228, 92] width 45 height 67
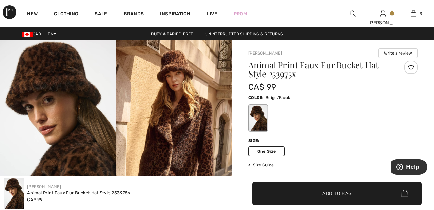
click at [413, 67] on div at bounding box center [411, 68] width 14 height 14
click at [337, 196] on span "Add to Bag" at bounding box center [336, 193] width 29 height 7
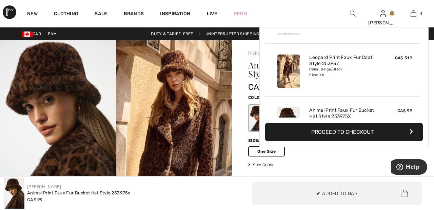
scroll to position [127, 0]
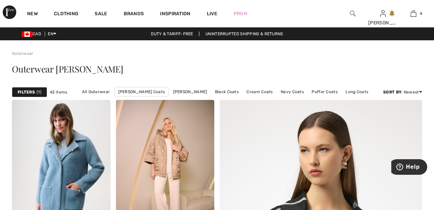
click at [353, 11] on img at bounding box center [353, 13] width 6 height 8
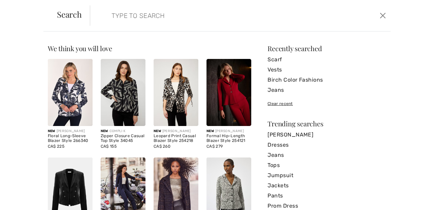
click at [202, 12] on input "search" at bounding box center [208, 15] width 204 height 20
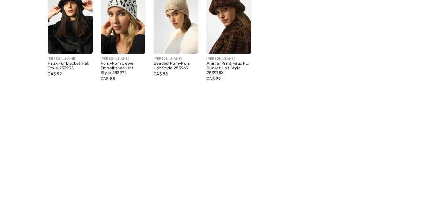
type input "Hat"
click at [78, 100] on img at bounding box center [70, 92] width 45 height 67
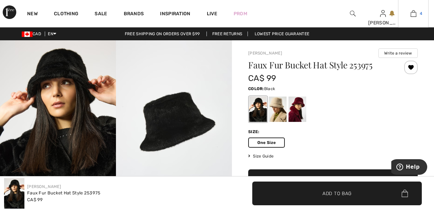
click at [416, 14] on link "4" at bounding box center [413, 13] width 30 height 8
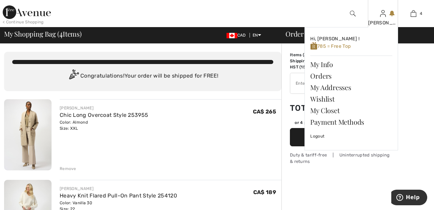
click at [383, 16] on img at bounding box center [383, 13] width 6 height 8
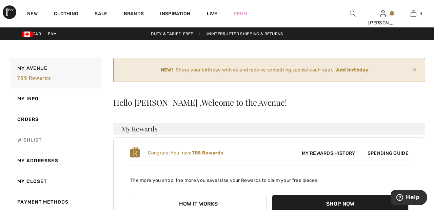
click at [39, 139] on link "Wishlist" at bounding box center [55, 140] width 93 height 21
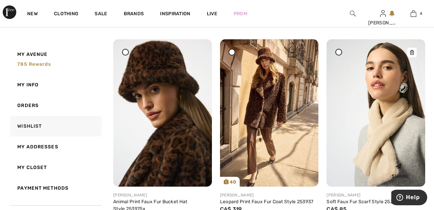
click at [386, 135] on img at bounding box center [375, 112] width 99 height 147
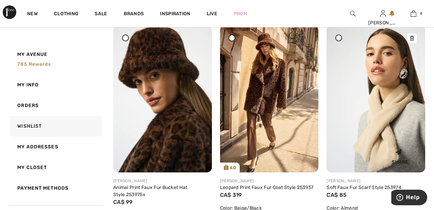
scroll to position [152, 0]
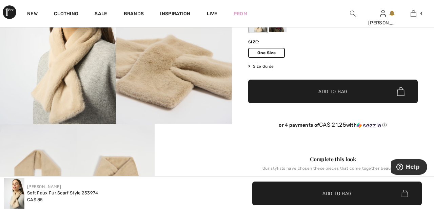
click at [350, 93] on span "✔ Added to Bag Add to Bag" at bounding box center [332, 92] width 169 height 24
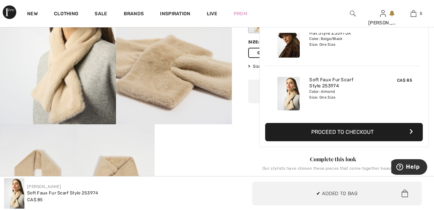
scroll to position [180, 0]
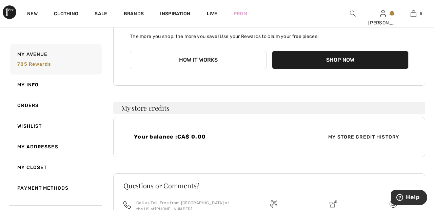
scroll to position [152, 0]
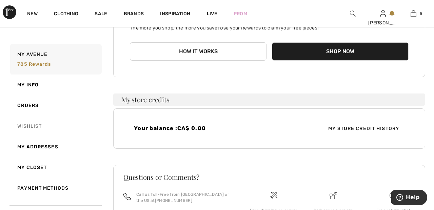
click at [36, 124] on link "Wishlist" at bounding box center [55, 126] width 93 height 21
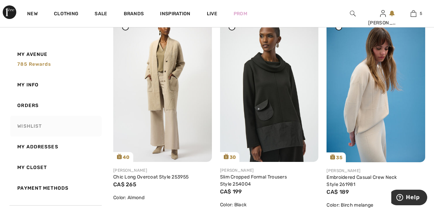
scroll to position [784, 0]
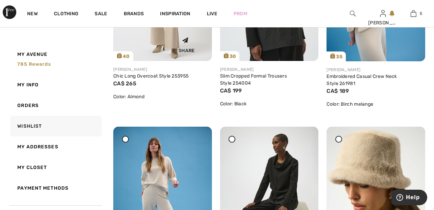
click at [179, 40] on icon at bounding box center [185, 41] width 14 height 14
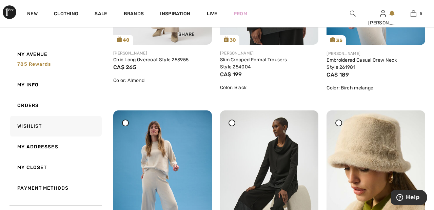
scroll to position [917, 0]
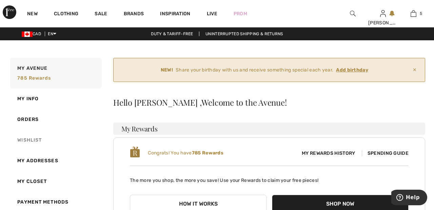
click at [40, 137] on link "Wishlist" at bounding box center [55, 140] width 93 height 21
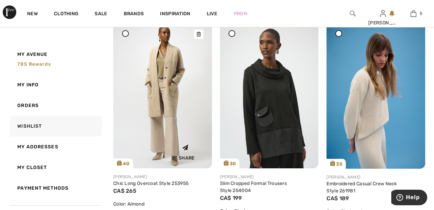
click at [196, 107] on img at bounding box center [162, 94] width 99 height 147
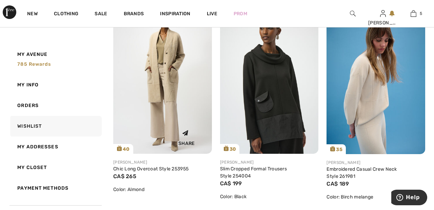
scroll to position [810, 0]
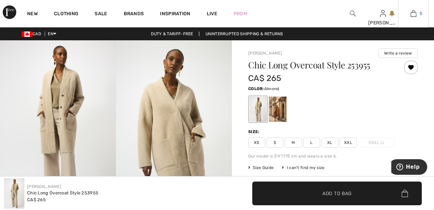
click at [413, 15] on img at bounding box center [413, 13] width 6 height 8
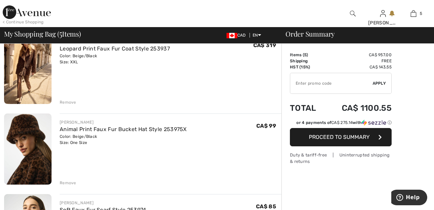
scroll to position [228, 0]
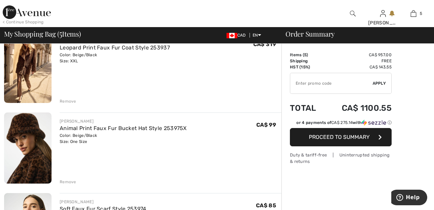
click at [72, 103] on div "Remove" at bounding box center [68, 101] width 17 height 6
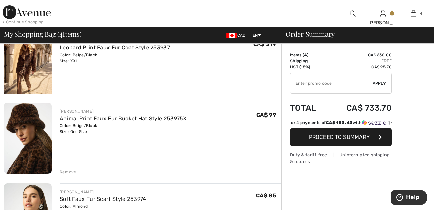
scroll to position [220, 0]
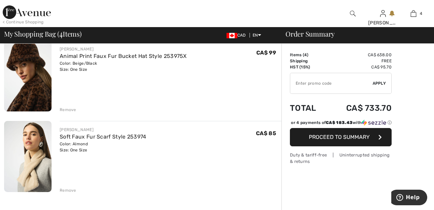
click at [72, 108] on div "Remove" at bounding box center [68, 110] width 17 height 6
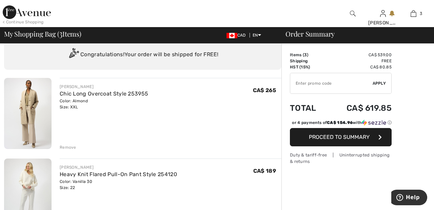
scroll to position [0, 0]
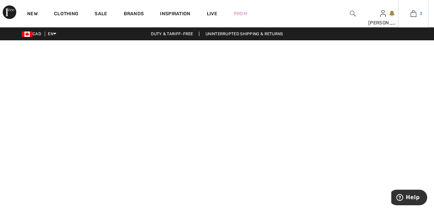
click at [417, 14] on link "3" at bounding box center [413, 13] width 30 height 8
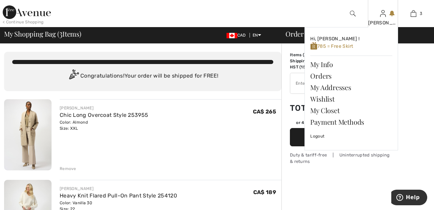
click at [385, 22] on div "[PERSON_NAME]" at bounding box center [383, 22] width 30 height 7
click at [332, 97] on link "Wishlist" at bounding box center [351, 99] width 82 height 12
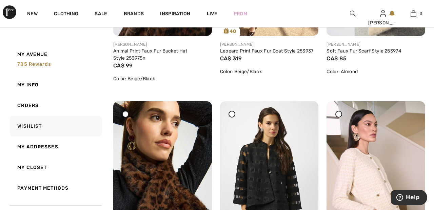
scroll to position [270, 0]
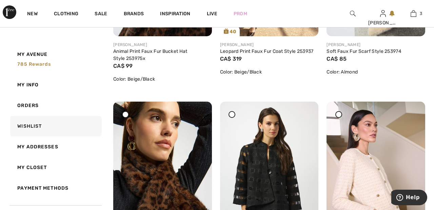
click at [235, 114] on div at bounding box center [231, 114] width 7 height 7
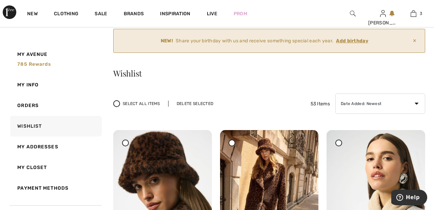
scroll to position [0, 0]
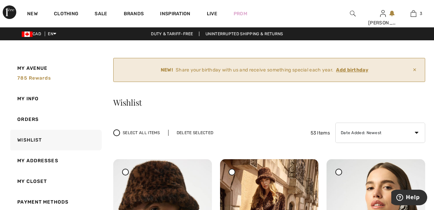
click at [208, 131] on div "Delete Selected" at bounding box center [195, 133] width 54 height 6
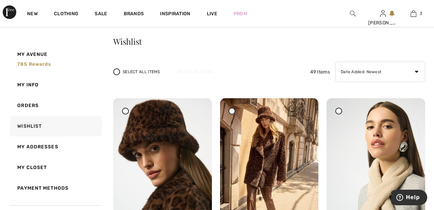
scroll to position [65, 0]
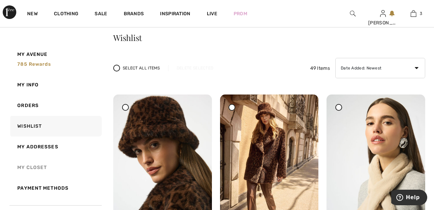
click at [44, 167] on link "My Closet" at bounding box center [55, 167] width 93 height 21
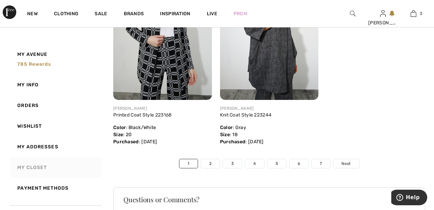
scroll to position [3578, 0]
click at [352, 168] on link "Next" at bounding box center [345, 163] width 25 height 9
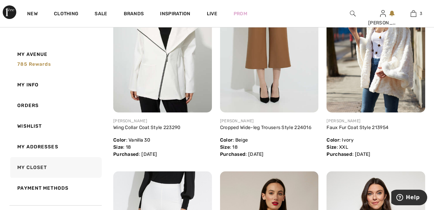
scroll to position [199, 0]
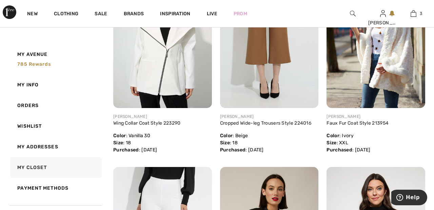
click at [423, 129] on div "Faux Fur Coat Style 213954 Color : Ivory Size : XXL Purchased : 2022-07-14" at bounding box center [375, 137] width 99 height 34
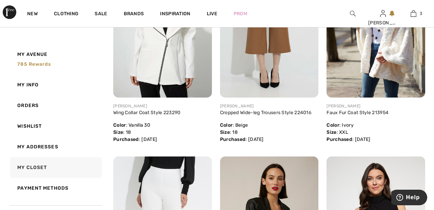
scroll to position [0, 0]
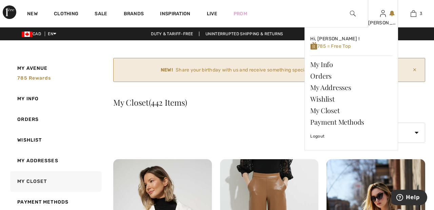
click at [383, 17] on img at bounding box center [383, 13] width 6 height 8
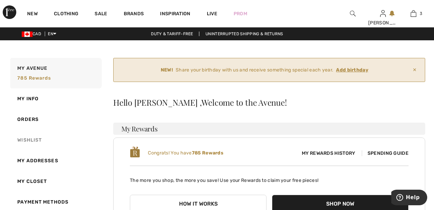
click at [39, 141] on link "Wishlist" at bounding box center [55, 140] width 93 height 21
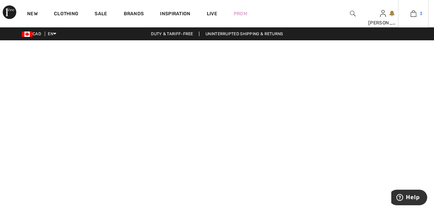
click at [412, 11] on img at bounding box center [413, 13] width 6 height 8
click at [135, 12] on link "Brands" at bounding box center [134, 14] width 20 height 7
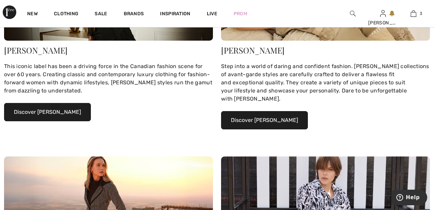
scroll to position [151, 0]
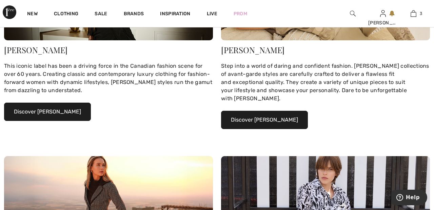
click at [69, 111] on button "Discover [PERSON_NAME]" at bounding box center [47, 112] width 87 height 18
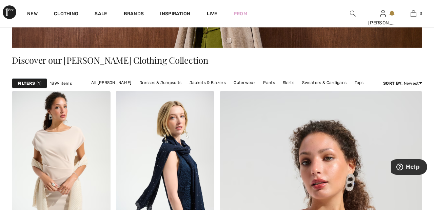
scroll to position [129, 0]
click at [268, 78] on link "Pants" at bounding box center [269, 82] width 19 height 9
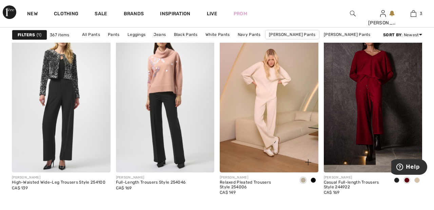
click at [278, 116] on img at bounding box center [269, 99] width 99 height 148
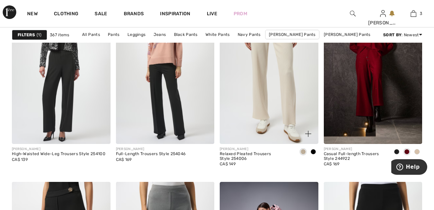
scroll to position [2360, 0]
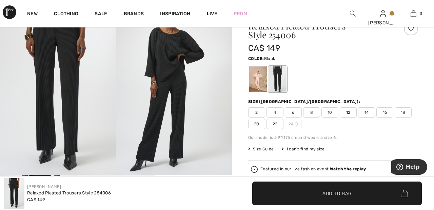
click at [259, 74] on div at bounding box center [258, 78] width 18 height 25
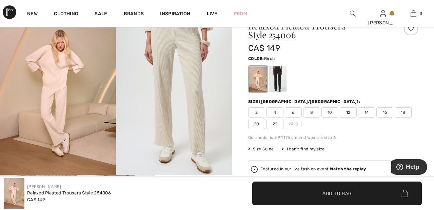
click at [277, 119] on span "22" at bounding box center [274, 124] width 17 height 10
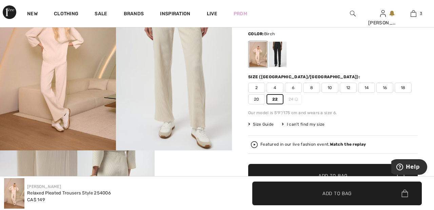
scroll to position [68, 0]
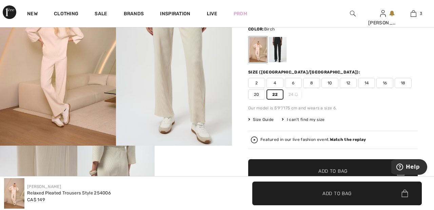
click at [334, 169] on span "Add to Bag" at bounding box center [332, 171] width 29 height 7
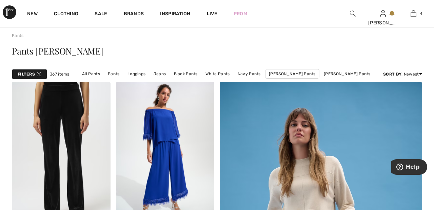
scroll to position [16, 0]
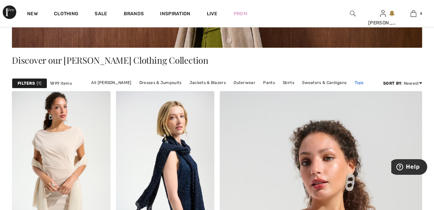
click at [360, 84] on link "Tops" at bounding box center [359, 82] width 16 height 9
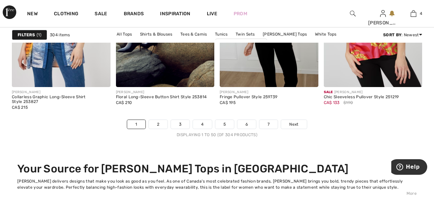
scroll to position [2782, 0]
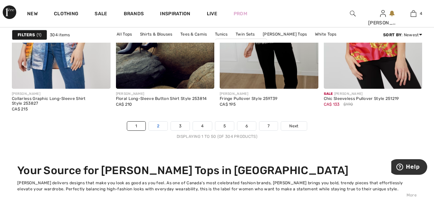
click at [161, 125] on link "2" at bounding box center [158, 126] width 19 height 9
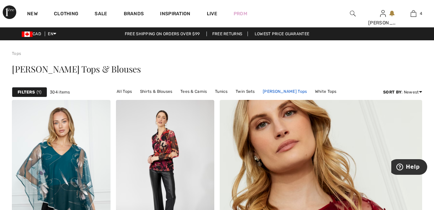
click at [259, 93] on link "[PERSON_NAME] Tops" at bounding box center [284, 91] width 51 height 9
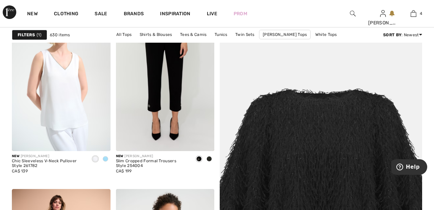
scroll to position [103, 0]
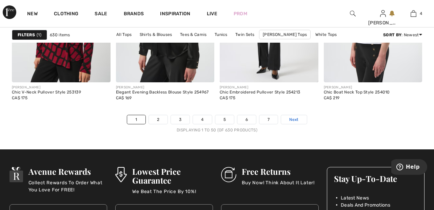
click at [299, 115] on link "Next" at bounding box center [293, 119] width 25 height 9
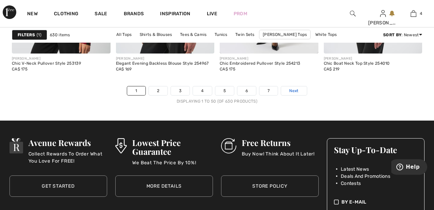
scroll to position [2821, 0]
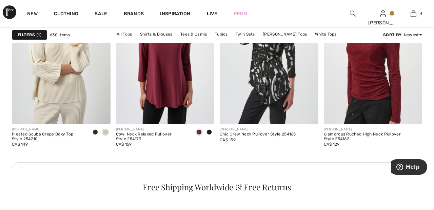
scroll to position [2123, 0]
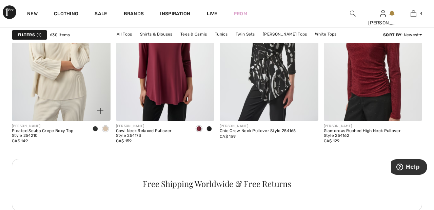
click at [74, 89] on img at bounding box center [61, 47] width 99 height 148
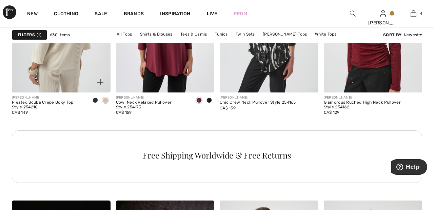
scroll to position [2156, 0]
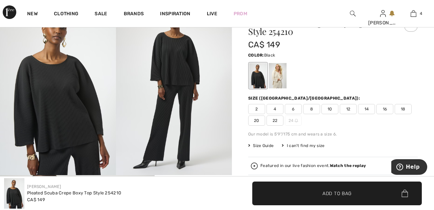
scroll to position [39, 0]
click at [283, 73] on div at bounding box center [278, 75] width 18 height 25
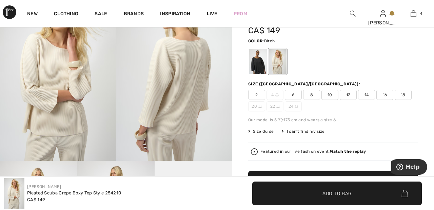
scroll to position [53, 0]
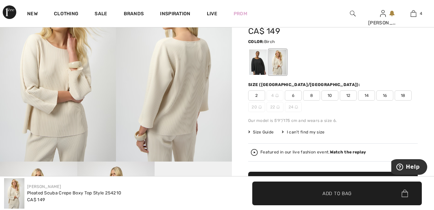
click at [262, 65] on div at bounding box center [258, 61] width 18 height 25
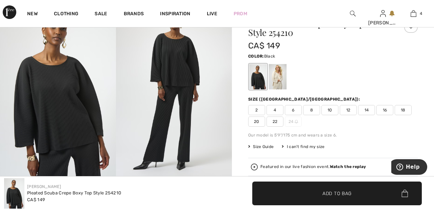
scroll to position [0, 0]
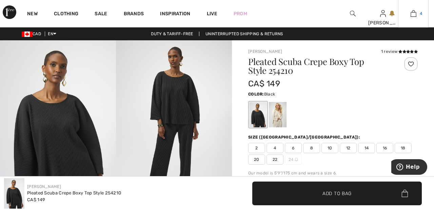
click at [414, 14] on img at bounding box center [413, 13] width 6 height 8
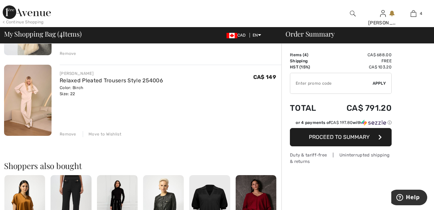
scroll to position [278, 0]
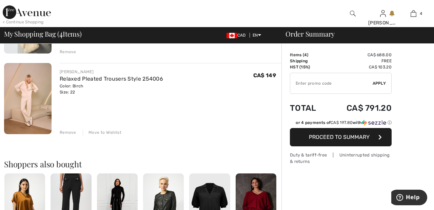
click at [115, 131] on div "Move to Wishlist" at bounding box center [102, 132] width 39 height 6
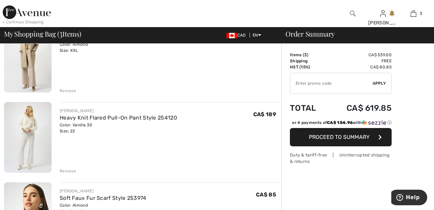
scroll to position [77, 0]
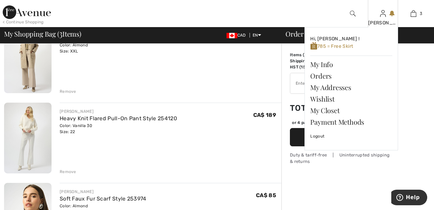
click at [384, 16] on img at bounding box center [383, 13] width 6 height 8
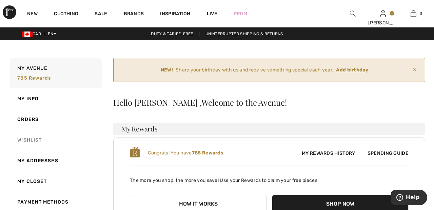
click at [45, 139] on link "Wishlist" at bounding box center [55, 140] width 93 height 21
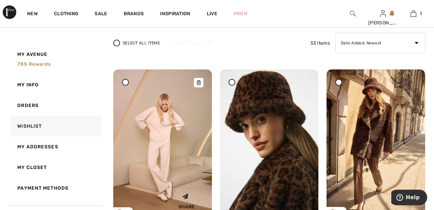
click at [164, 149] on img at bounding box center [162, 143] width 99 height 148
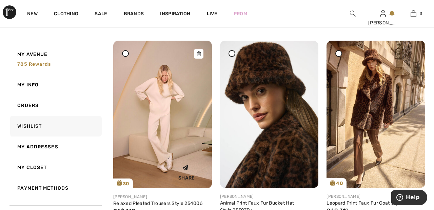
scroll to position [122, 0]
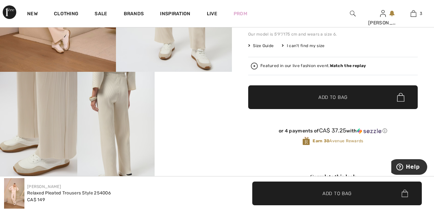
scroll to position [131, 0]
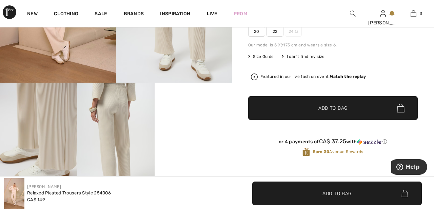
click at [355, 77] on strong "Watch the replay" at bounding box center [348, 76] width 36 height 5
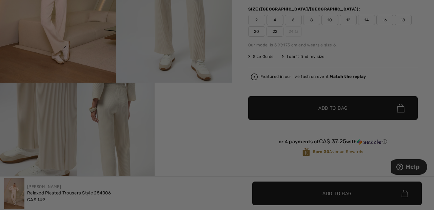
scroll to position [0, 0]
